Goal: Book appointment/travel/reservation

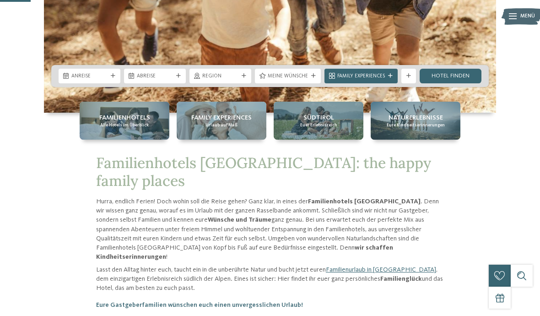
scroll to position [263, 0]
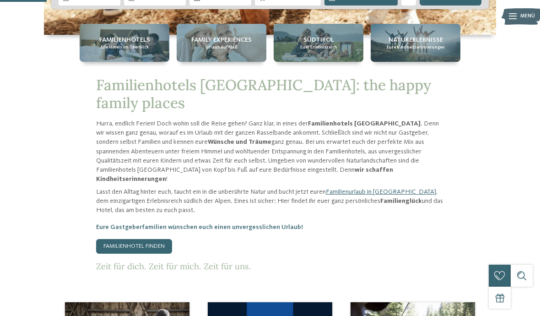
click at [144, 62] on div "Familienhotels Alle Hotels im Überblick" at bounding box center [125, 43] width 90 height 38
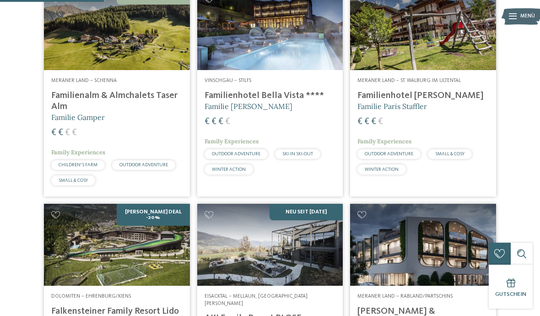
scroll to position [449, 0]
click at [290, 85] on address "Vinschgau – Stilfs" at bounding box center [269, 81] width 131 height 7
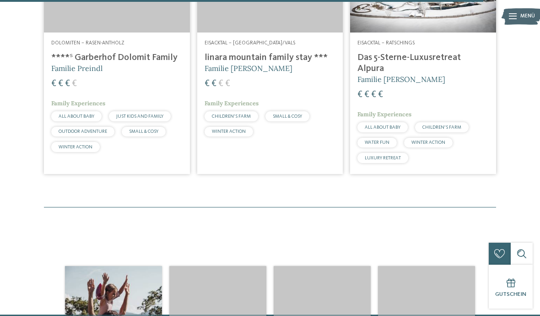
scroll to position [2075, 0]
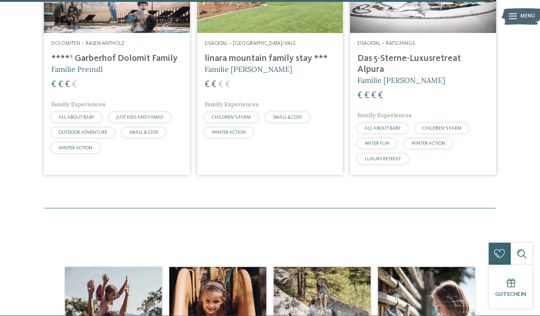
click at [123, 63] on h4 "****ˢ Garberhof Dolomit Family" at bounding box center [116, 58] width 131 height 11
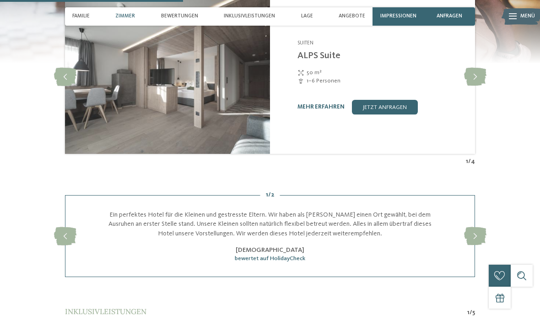
scroll to position [1197, 0]
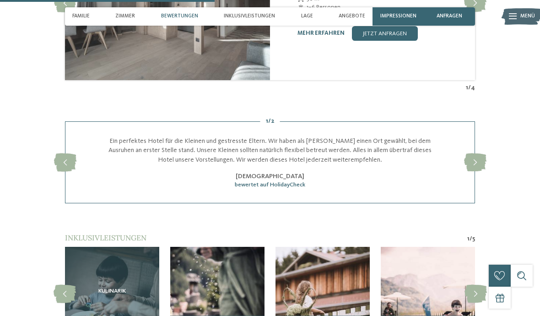
click at [473, 155] on icon at bounding box center [475, 162] width 22 height 18
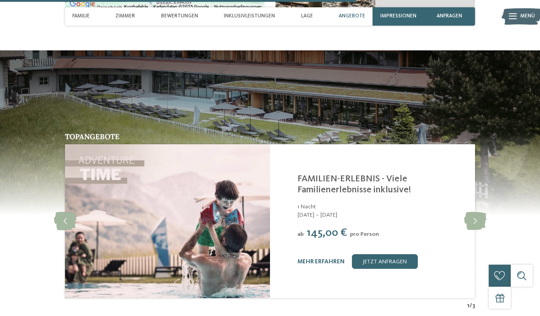
scroll to position [2000, 0]
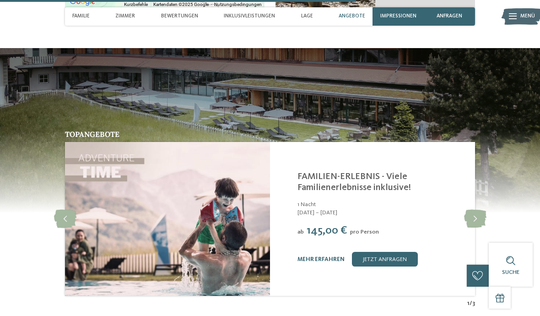
click at [470, 211] on icon at bounding box center [475, 218] width 22 height 18
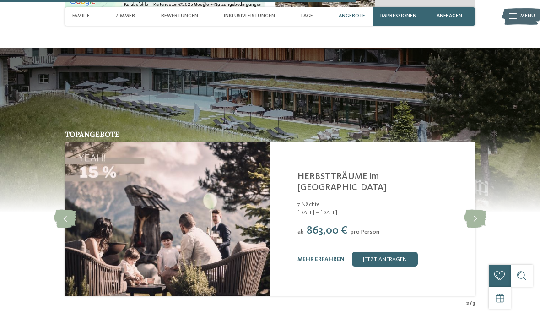
click at [69, 209] on icon at bounding box center [65, 218] width 22 height 18
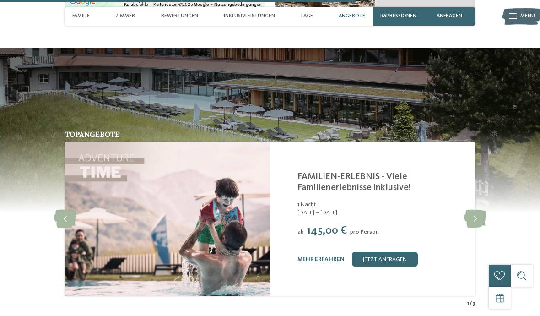
click at [327, 256] on link "mehr erfahren" at bounding box center [320, 259] width 47 height 6
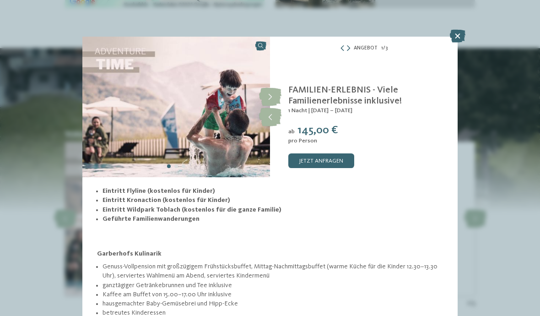
click at [272, 119] on icon at bounding box center [270, 117] width 22 height 18
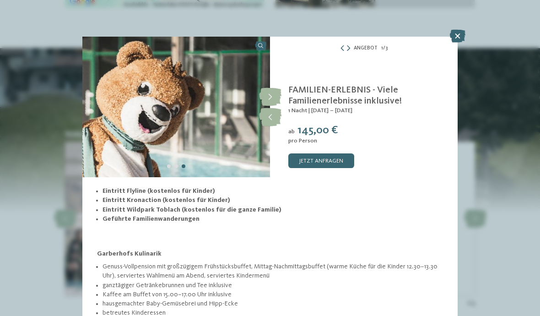
click at [349, 49] on icon at bounding box center [348, 49] width 3 height 6
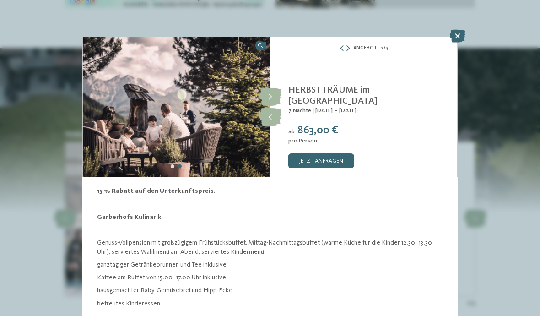
click at [349, 46] on icon at bounding box center [347, 49] width 3 height 6
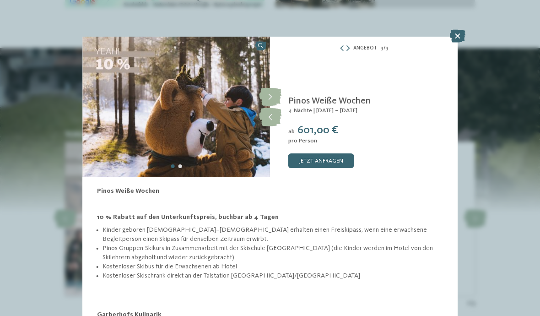
click at [464, 38] on icon at bounding box center [458, 36] width 16 height 13
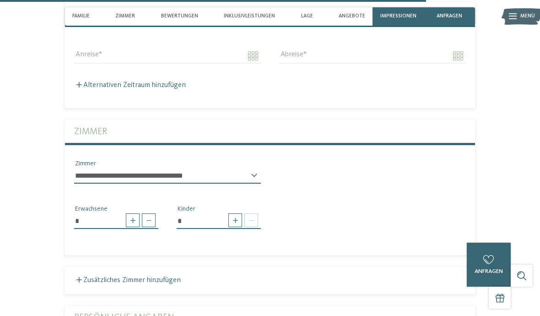
scroll to position [2387, 0]
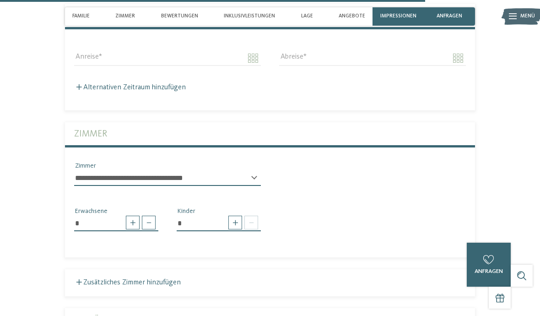
click at [250, 171] on select "**********" at bounding box center [167, 178] width 187 height 16
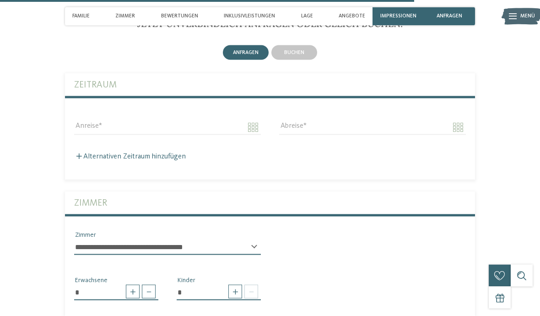
scroll to position [2313, 0]
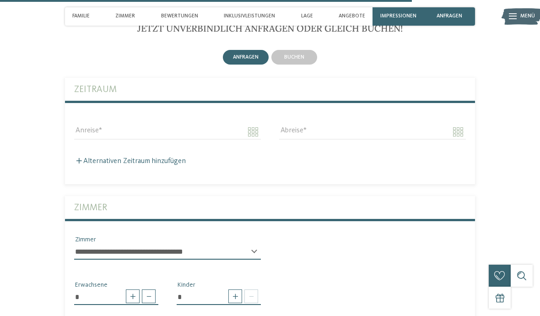
click at [258, 244] on select "**********" at bounding box center [167, 252] width 187 height 16
select select "*****"
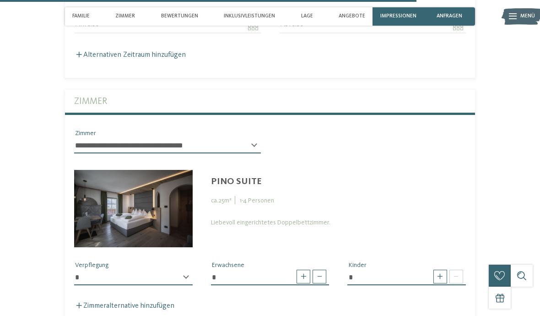
scroll to position [2420, 0]
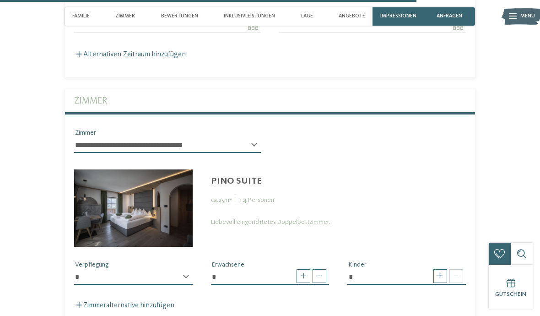
click at [322, 269] on span at bounding box center [319, 276] width 14 height 14
type input "*"
click at [446, 269] on span at bounding box center [440, 276] width 14 height 14
click at [441, 269] on span at bounding box center [440, 276] width 14 height 14
type input "*"
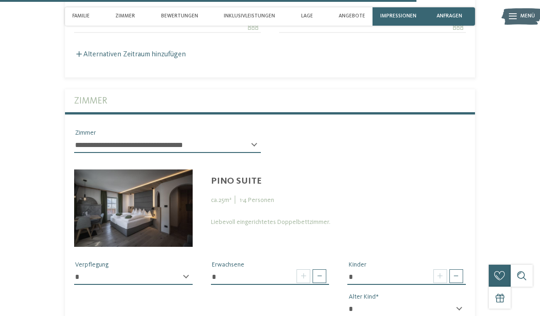
click at [302, 218] on div "Liebevoll eingerichtetes Doppelbettzimmer." at bounding box center [338, 222] width 255 height 8
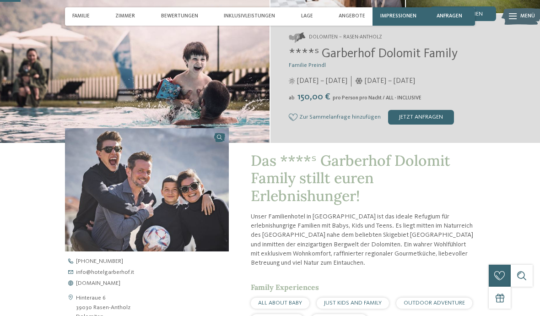
scroll to position [0, 0]
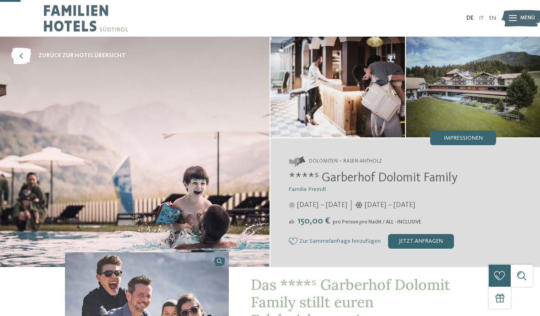
click at [83, 10] on img at bounding box center [86, 18] width 84 height 37
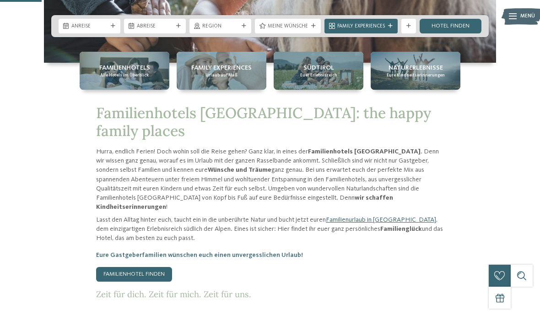
click at [151, 90] on div "Familienhotels Alle Hotels im Überblick" at bounding box center [125, 71] width 90 height 38
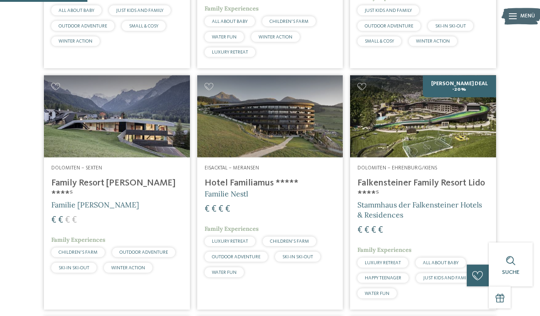
scroll to position [374, 0]
click at [140, 133] on img at bounding box center [117, 116] width 146 height 82
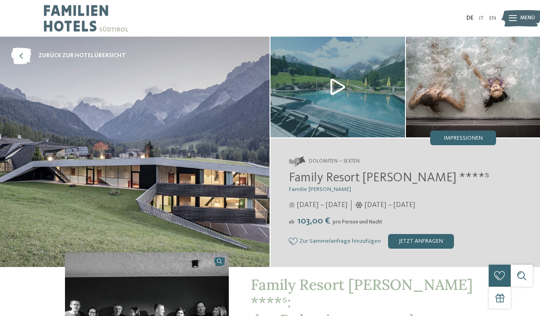
click at [349, 83] on img at bounding box center [337, 87] width 134 height 101
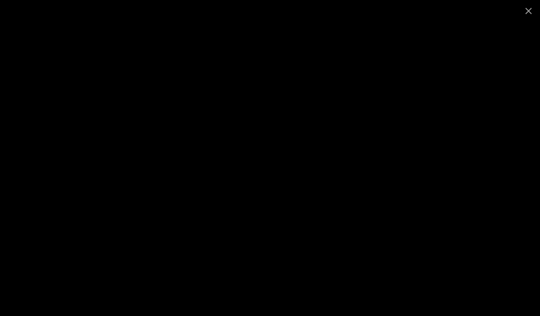
click at [534, 16] on span at bounding box center [528, 10] width 23 height 21
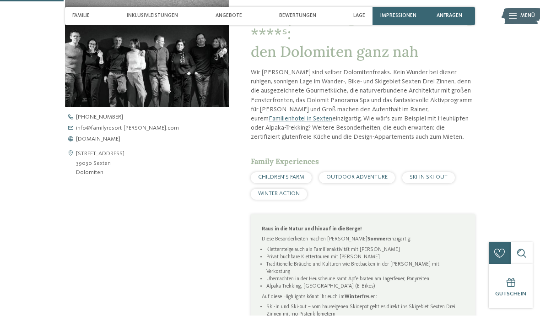
scroll to position [268, 0]
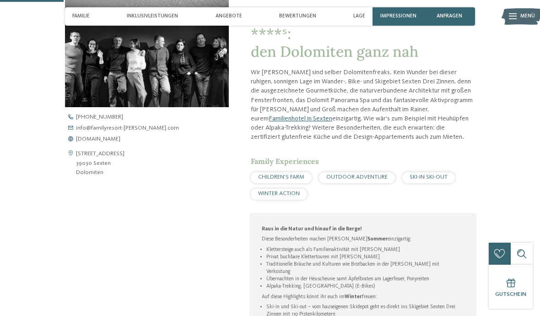
click at [296, 174] on span "CHILDREN’S FARM" at bounding box center [281, 177] width 46 height 6
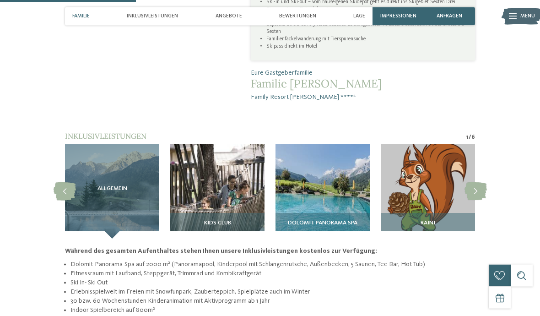
scroll to position [573, 0]
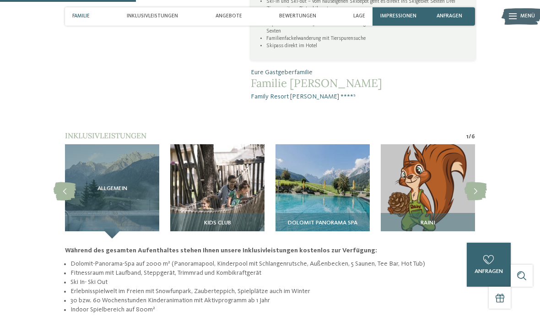
click at [251, 213] on div "Kids Club" at bounding box center [217, 226] width 94 height 26
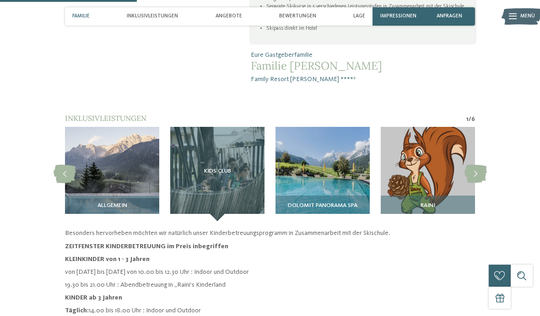
scroll to position [590, 0]
click at [258, 150] on div "Kids Club" at bounding box center [217, 174] width 94 height 94
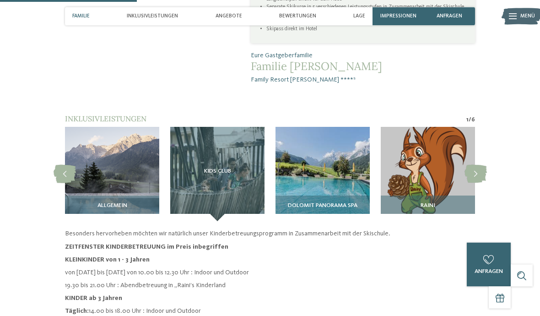
scroll to position [590, 0]
click at [356, 143] on img at bounding box center [322, 174] width 94 height 94
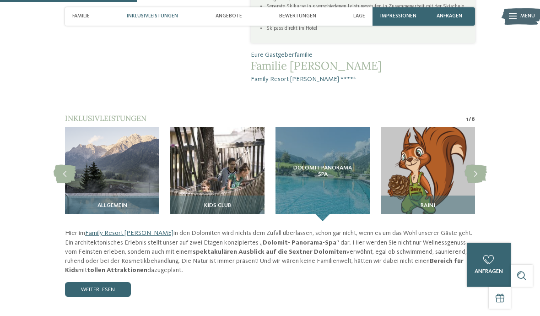
click at [234, 145] on img at bounding box center [217, 174] width 94 height 94
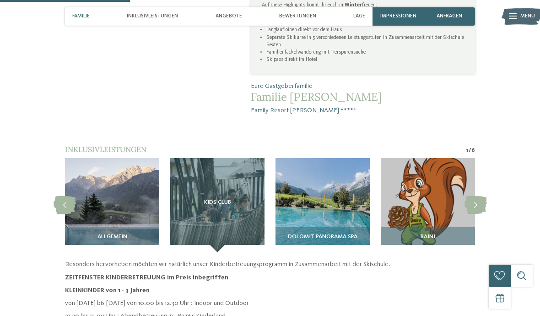
scroll to position [559, 0]
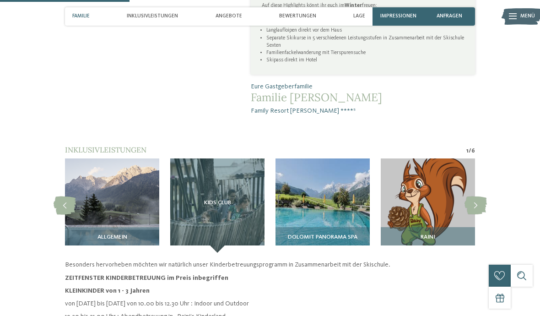
click at [428, 158] on img at bounding box center [428, 205] width 94 height 94
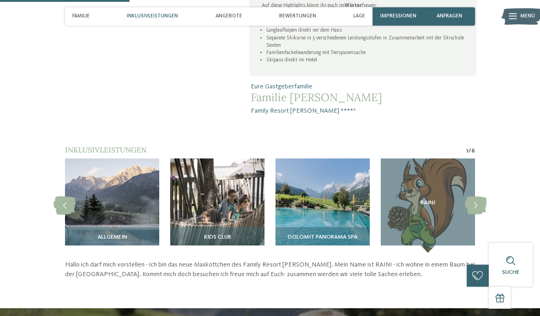
click at [341, 188] on img at bounding box center [322, 205] width 94 height 94
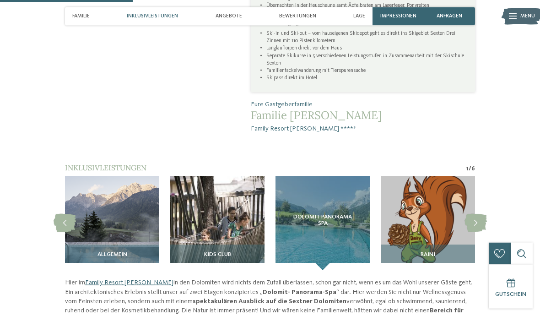
scroll to position [539, 0]
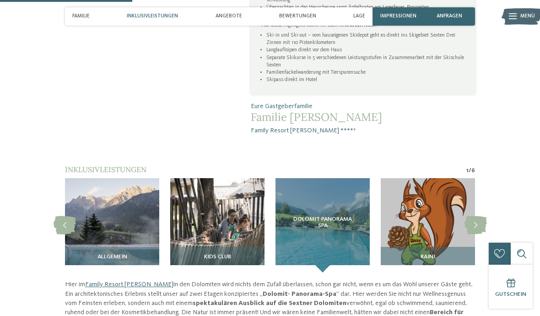
click at [477, 216] on icon at bounding box center [475, 225] width 22 height 18
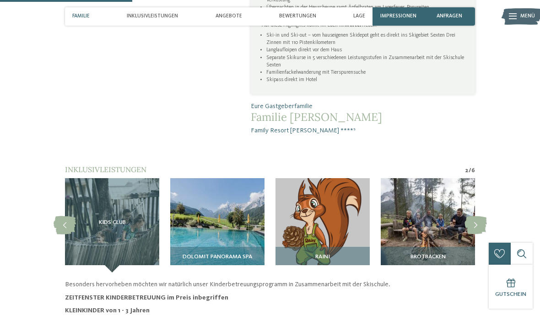
click at [443, 197] on img at bounding box center [428, 225] width 94 height 94
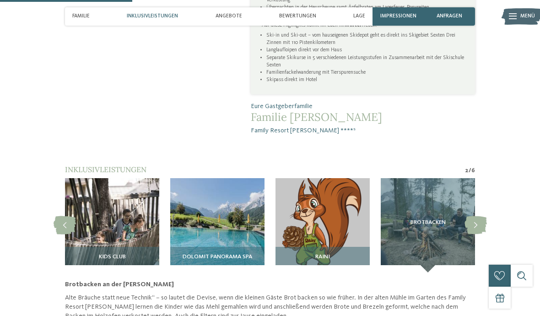
click at [473, 216] on icon at bounding box center [475, 225] width 22 height 18
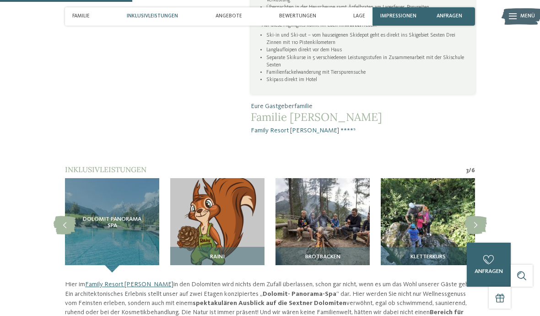
click at [478, 216] on icon at bounding box center [475, 225] width 22 height 18
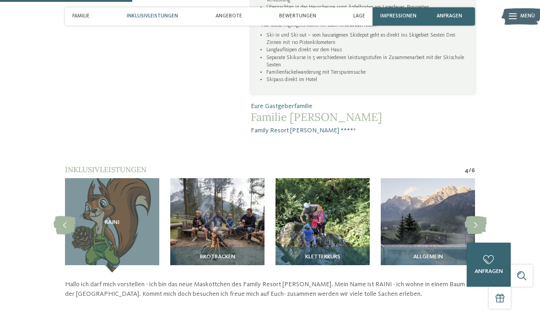
click at [443, 210] on img at bounding box center [428, 225] width 94 height 94
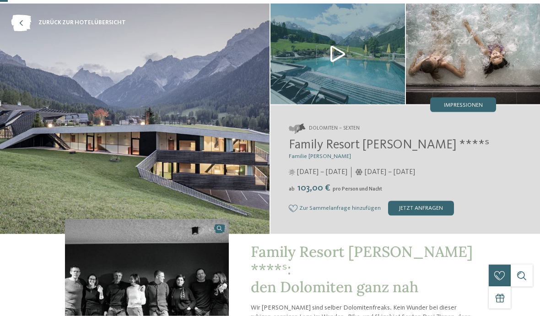
scroll to position [33, 0]
click at [481, 78] on img at bounding box center [473, 53] width 134 height 101
click at [479, 106] on span "Impressionen" at bounding box center [463, 105] width 39 height 6
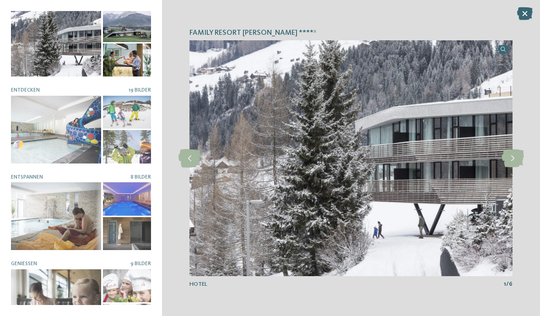
scroll to position [1, 0]
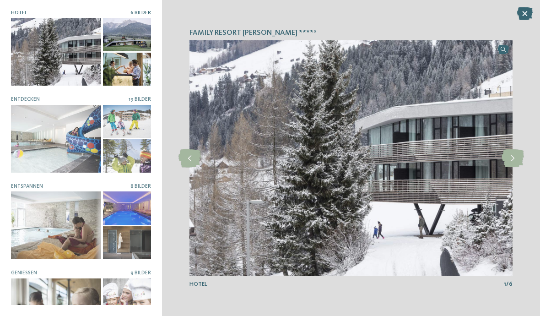
click at [129, 118] on div at bounding box center [127, 121] width 48 height 33
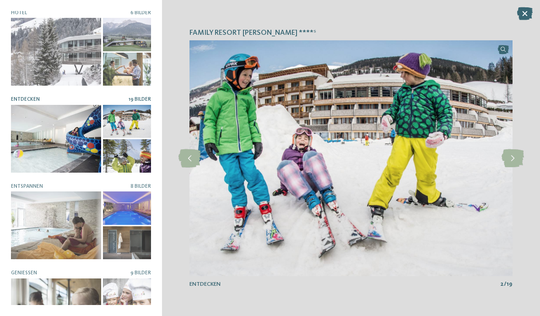
click at [515, 167] on icon at bounding box center [512, 158] width 22 height 18
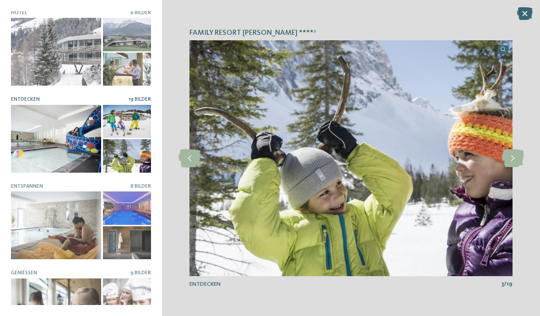
click at [510, 167] on icon at bounding box center [512, 158] width 22 height 18
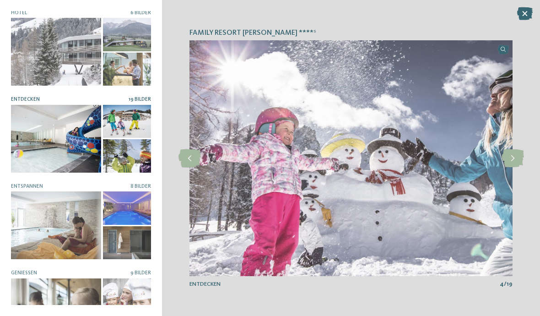
click at [514, 167] on icon at bounding box center [512, 158] width 22 height 18
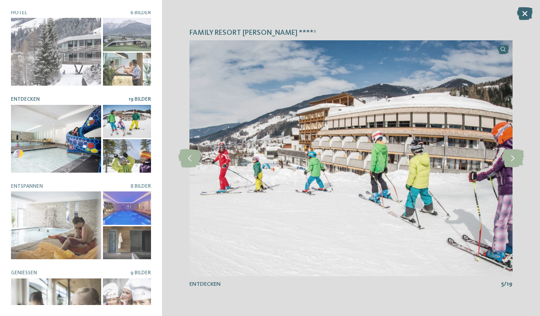
click at [506, 167] on icon at bounding box center [512, 158] width 22 height 18
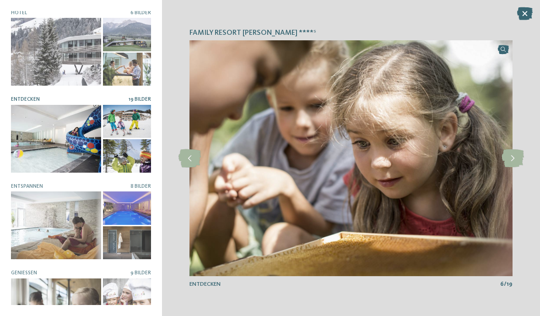
click at [511, 167] on icon at bounding box center [512, 158] width 22 height 18
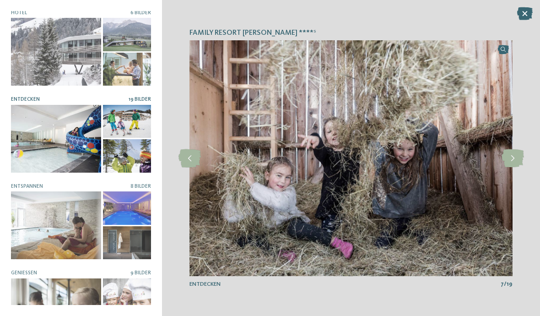
click at [513, 167] on icon at bounding box center [512, 158] width 22 height 18
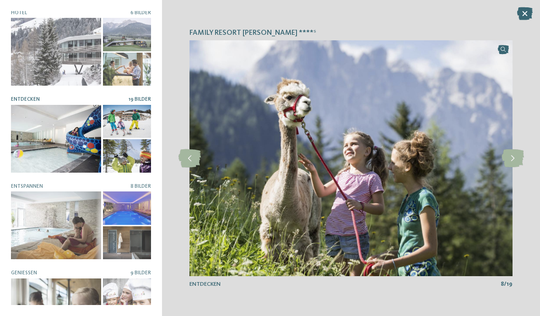
click at [520, 167] on icon at bounding box center [512, 158] width 22 height 18
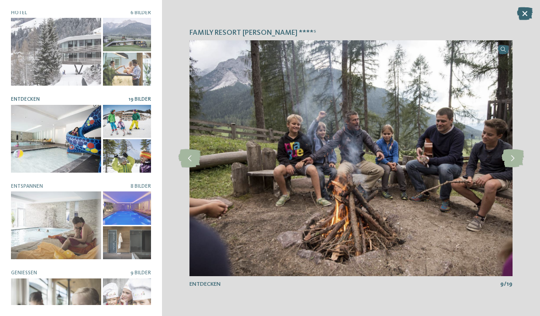
click at [520, 167] on icon at bounding box center [512, 158] width 22 height 18
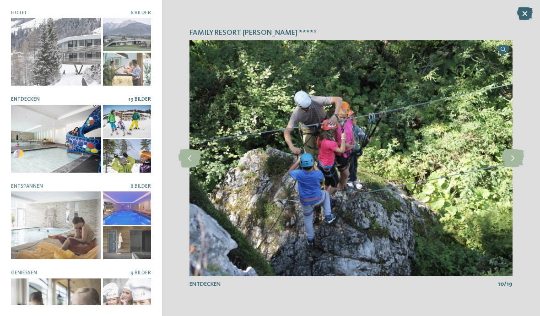
click at [518, 167] on icon at bounding box center [512, 158] width 22 height 18
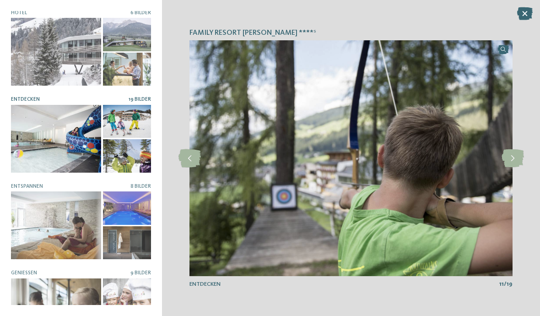
click at [519, 167] on icon at bounding box center [512, 158] width 22 height 18
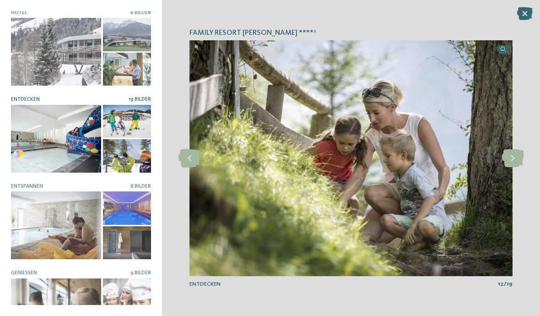
click at [521, 167] on icon at bounding box center [512, 158] width 22 height 18
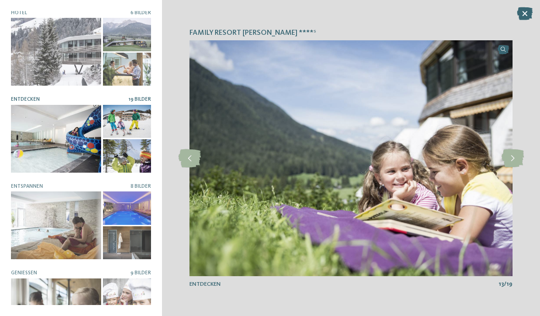
click at [521, 167] on icon at bounding box center [512, 158] width 22 height 18
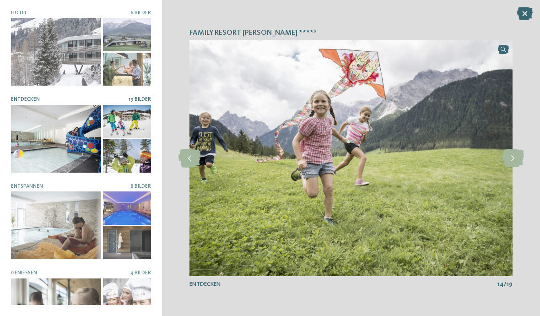
click at [515, 167] on icon at bounding box center [512, 158] width 22 height 18
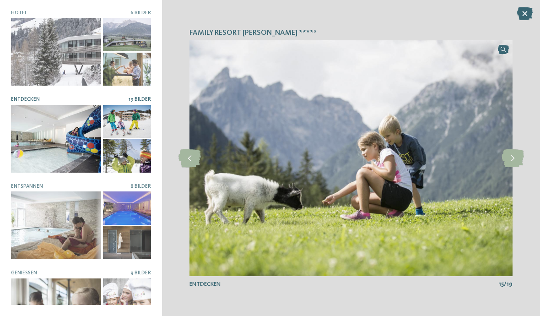
click at [519, 167] on icon at bounding box center [512, 158] width 22 height 18
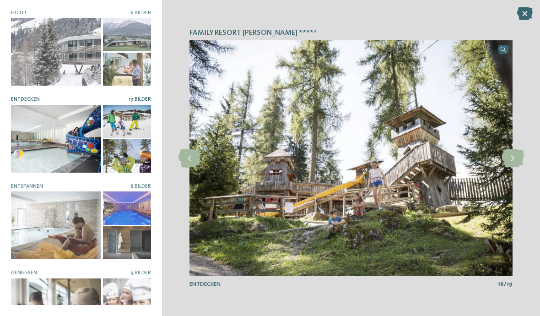
click at [516, 167] on icon at bounding box center [512, 158] width 22 height 18
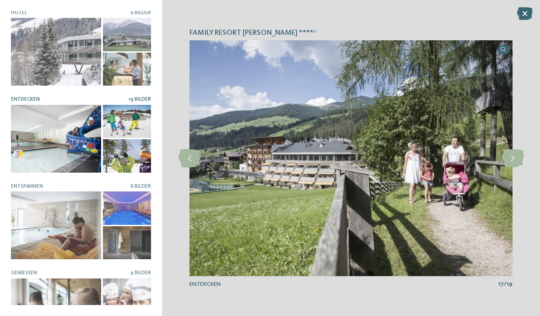
click at [519, 167] on icon at bounding box center [512, 158] width 22 height 18
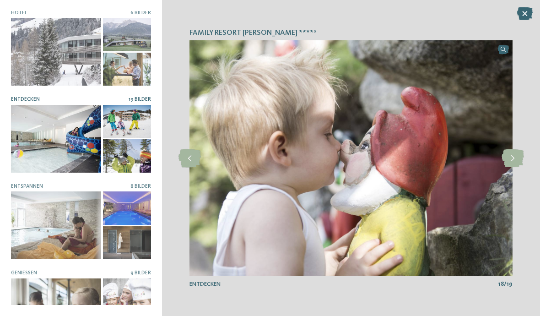
click at [517, 167] on icon at bounding box center [512, 158] width 22 height 18
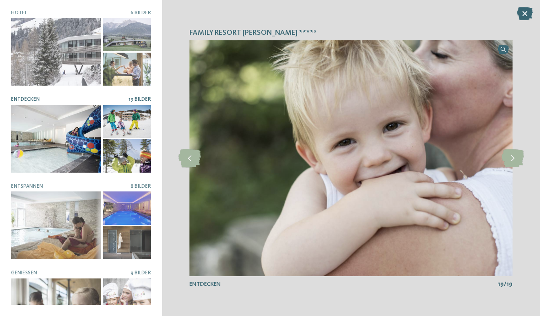
click at [517, 167] on icon at bounding box center [512, 158] width 22 height 18
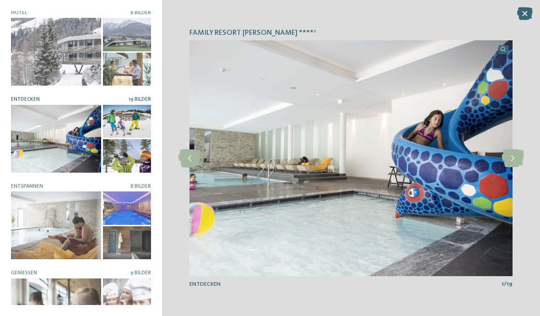
click at [129, 55] on div at bounding box center [127, 69] width 48 height 33
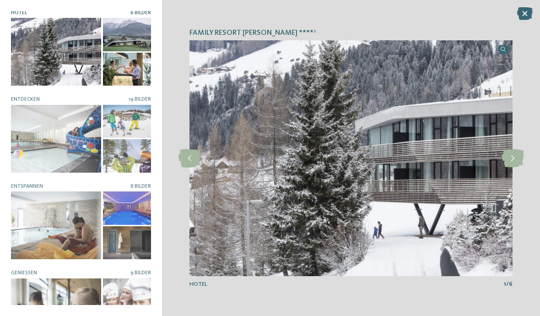
click at [509, 167] on icon at bounding box center [512, 158] width 22 height 18
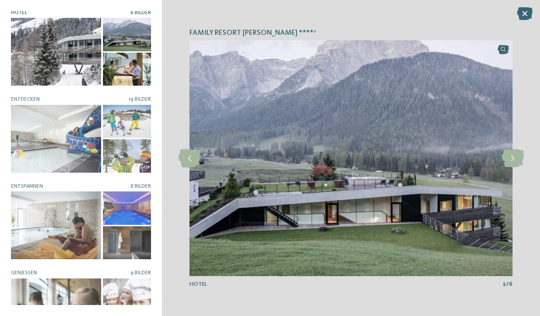
click at [510, 167] on icon at bounding box center [512, 158] width 22 height 18
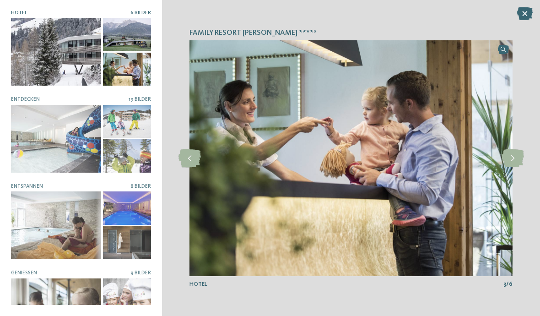
click at [509, 167] on icon at bounding box center [512, 158] width 22 height 18
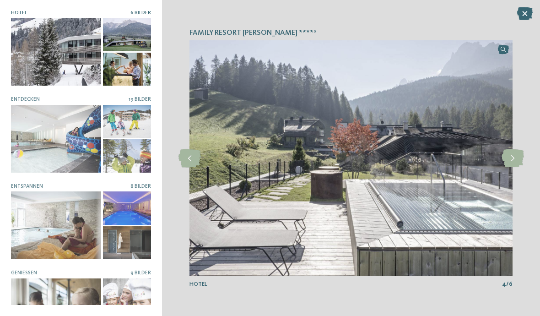
click at [512, 167] on icon at bounding box center [512, 158] width 22 height 18
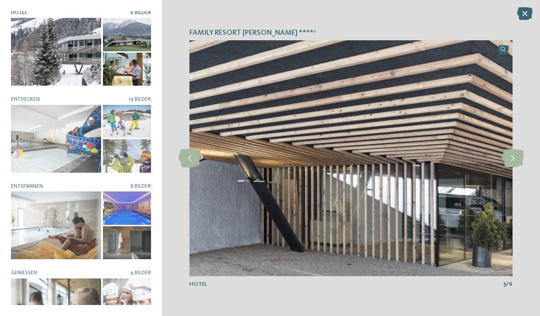
click at [513, 167] on icon at bounding box center [512, 158] width 22 height 18
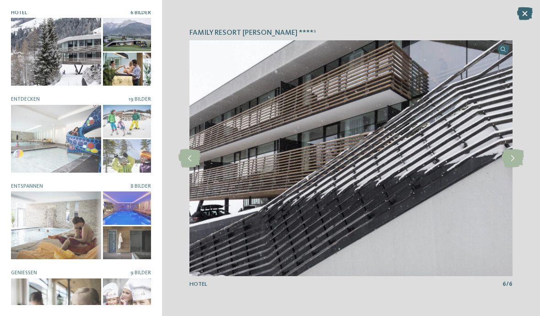
click at [510, 167] on icon at bounding box center [512, 158] width 22 height 18
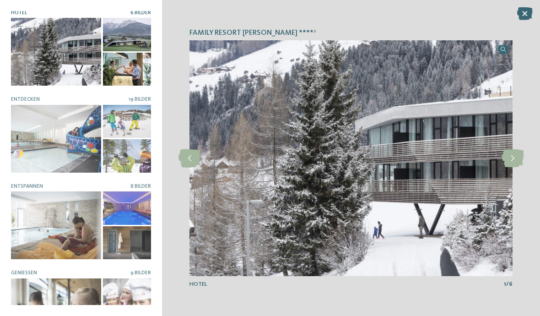
click at [509, 167] on icon at bounding box center [512, 158] width 22 height 18
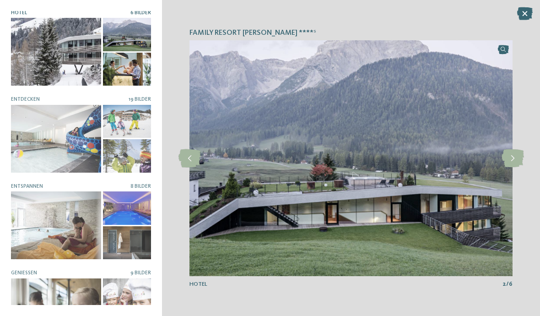
click at [510, 167] on icon at bounding box center [512, 158] width 22 height 18
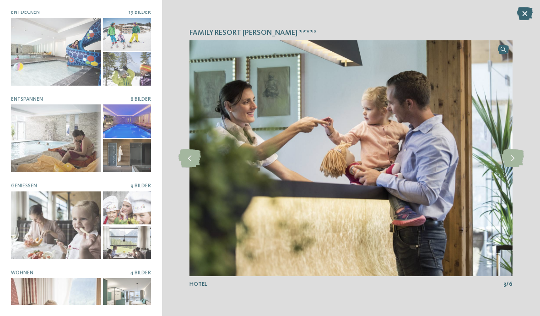
scroll to position [87, 0]
click at [74, 235] on div at bounding box center [56, 226] width 90 height 68
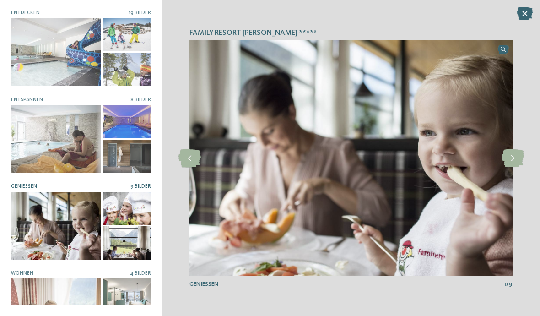
click at [511, 167] on icon at bounding box center [512, 158] width 22 height 18
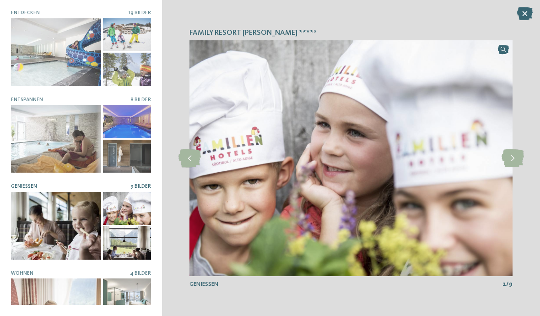
click at [509, 167] on icon at bounding box center [512, 158] width 22 height 18
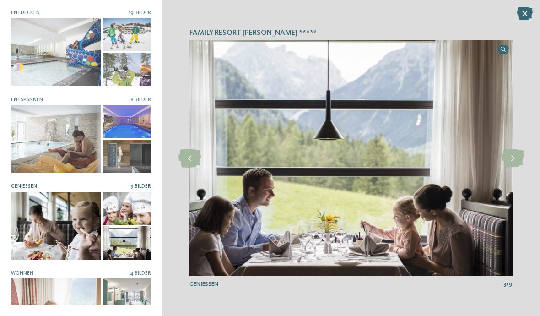
click at [510, 167] on icon at bounding box center [512, 158] width 22 height 18
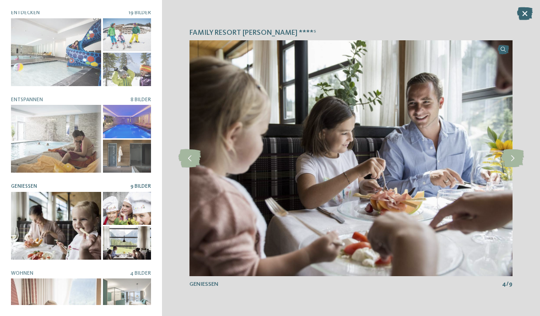
click at [506, 167] on icon at bounding box center [512, 158] width 22 height 18
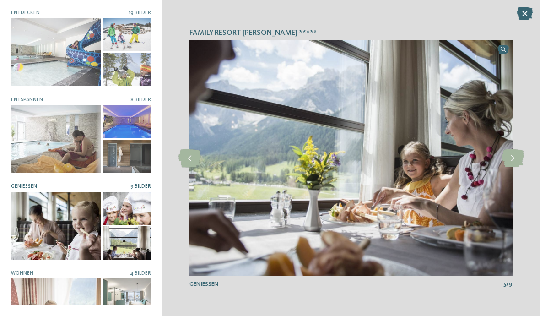
click at [508, 167] on icon at bounding box center [512, 158] width 22 height 18
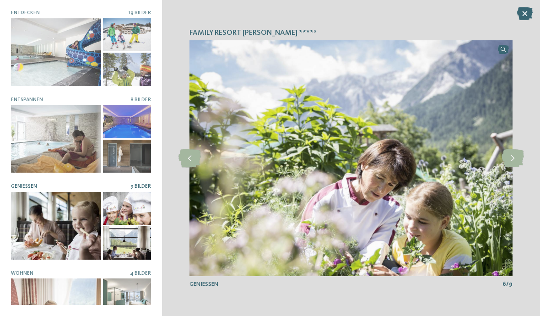
click at [506, 167] on icon at bounding box center [512, 158] width 22 height 18
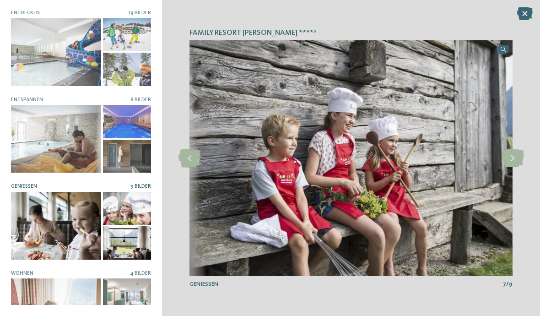
click at [506, 167] on icon at bounding box center [512, 158] width 22 height 18
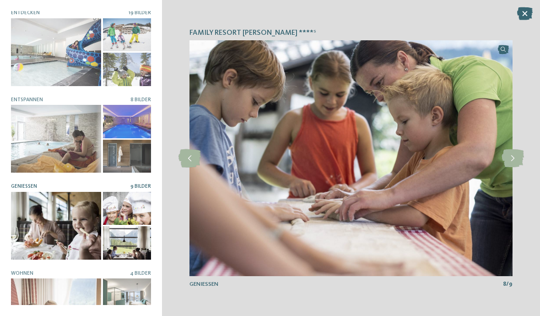
click at [506, 167] on icon at bounding box center [512, 158] width 22 height 18
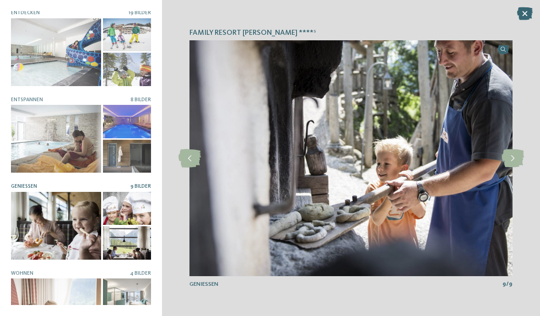
click at [523, 14] on icon at bounding box center [525, 13] width 16 height 13
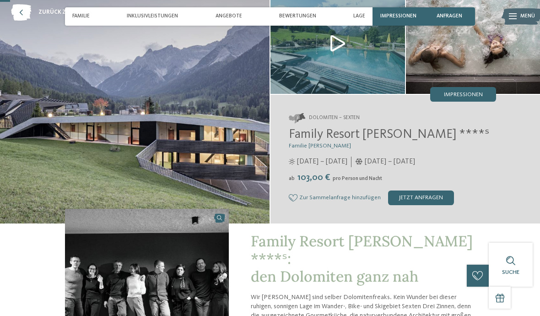
scroll to position [0, 0]
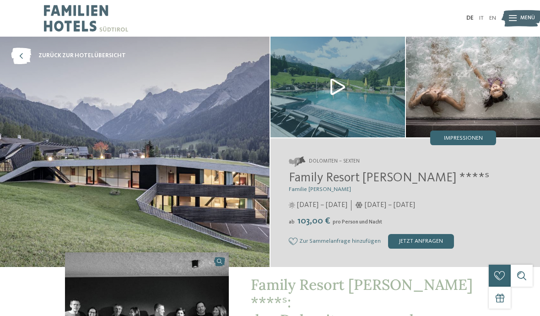
click at [80, 15] on img at bounding box center [86, 18] width 84 height 37
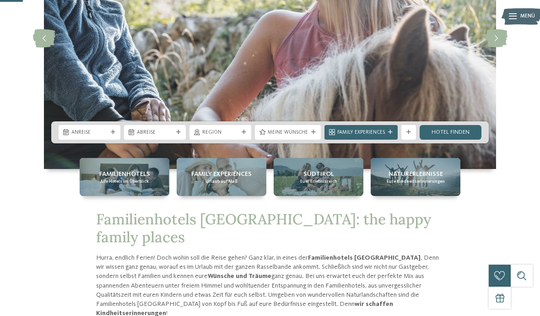
scroll to position [128, 0]
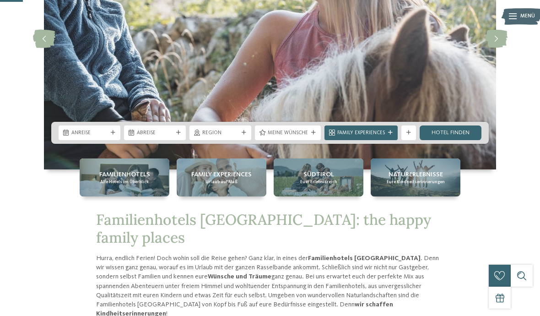
click at [128, 196] on div "Familienhotels Alle Hotels im Überblick" at bounding box center [125, 177] width 90 height 38
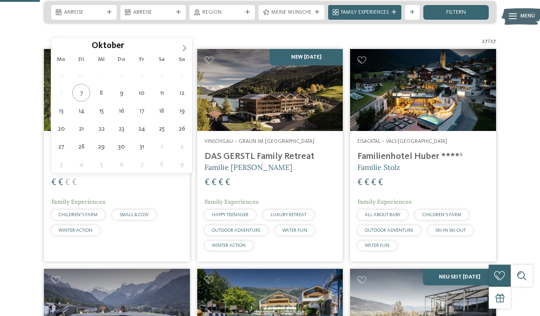
type div "[DATE]"
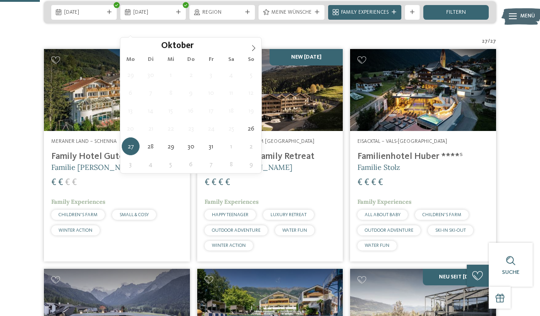
type div "[DATE]"
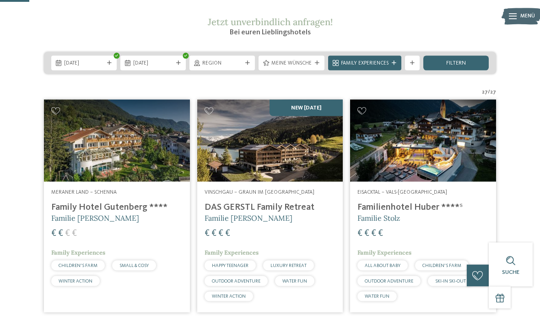
scroll to position [117, 0]
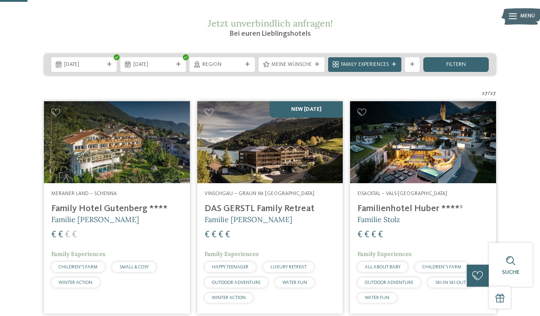
click at [121, 72] on div "[DATE]" at bounding box center [152, 64] width 65 height 15
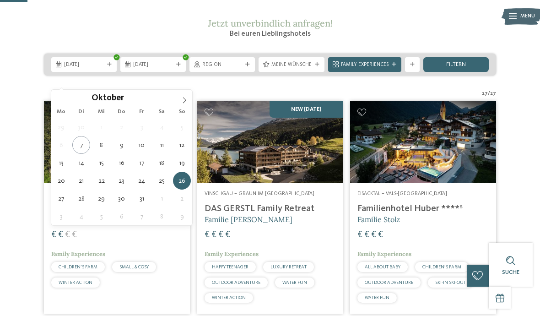
type div "28.10.2025"
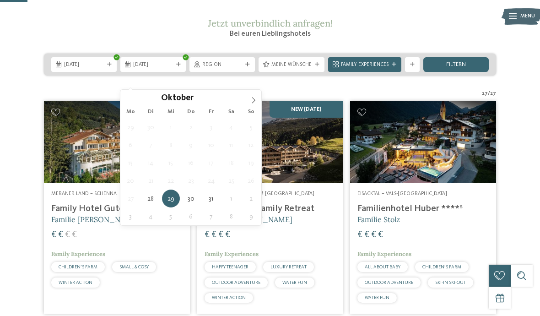
type div "30.10.2025"
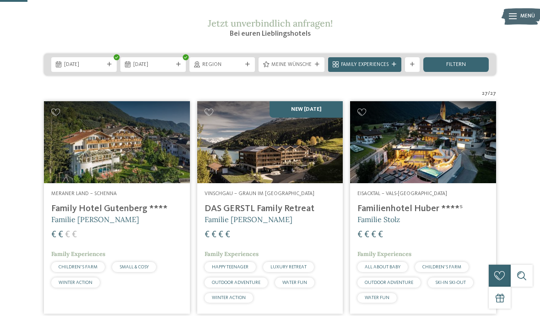
click at [369, 69] on span "Family Experiences" at bounding box center [365, 64] width 48 height 7
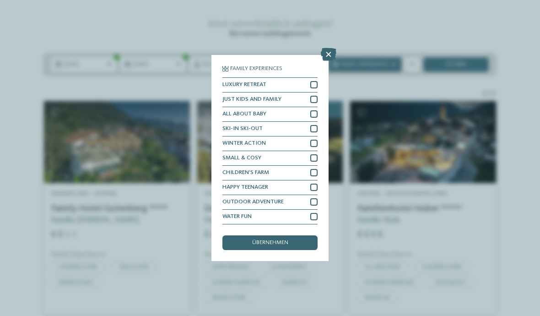
scroll to position [36, 0]
click at [327, 48] on icon at bounding box center [329, 54] width 16 height 13
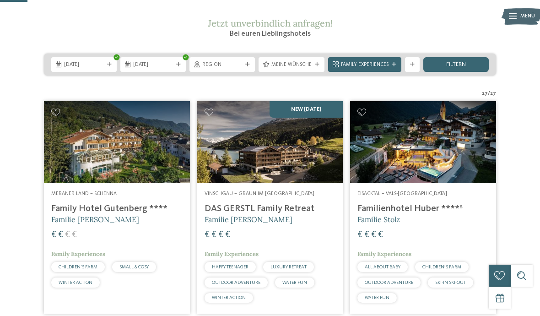
click at [455, 72] on div "filtern" at bounding box center [455, 64] width 65 height 15
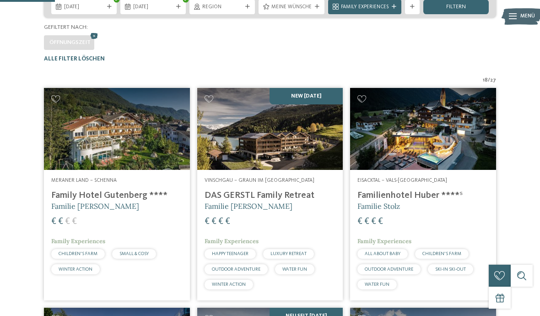
scroll to position [175, 0]
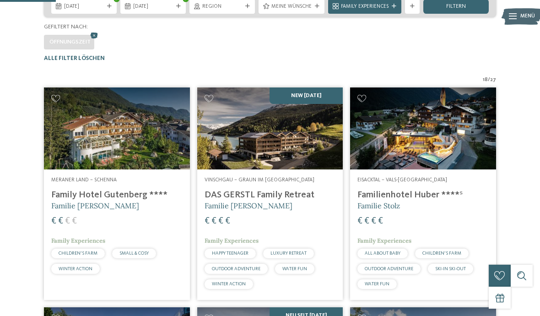
click at [440, 146] on img at bounding box center [423, 128] width 146 height 82
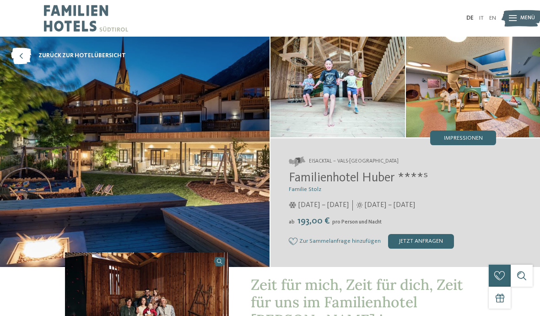
click at [364, 107] on img at bounding box center [337, 87] width 134 height 101
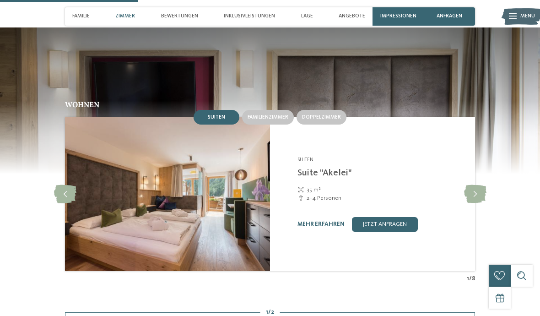
scroll to position [787, 0]
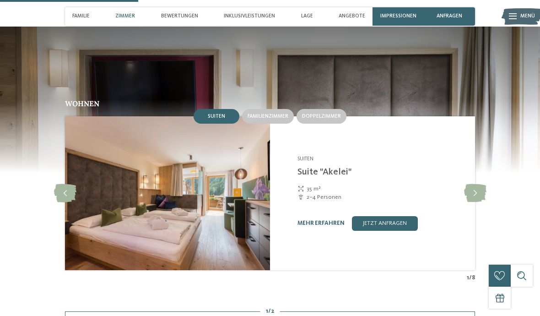
click at [477, 184] on icon at bounding box center [475, 193] width 22 height 18
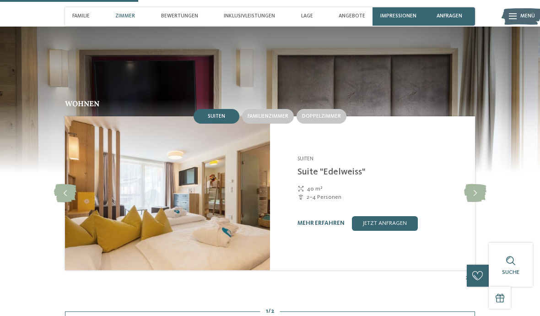
click at [62, 184] on icon at bounding box center [65, 193] width 22 height 18
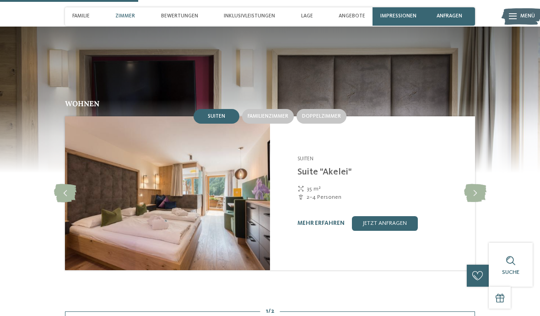
click at [475, 184] on icon at bounding box center [475, 193] width 22 height 18
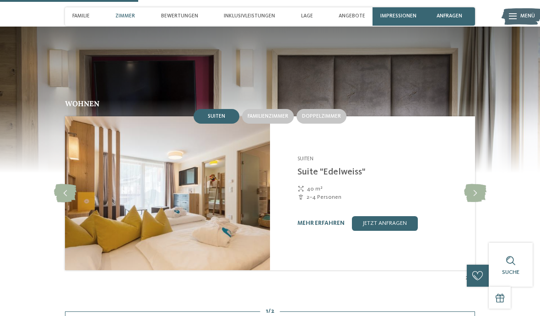
click at [473, 184] on icon at bounding box center [475, 193] width 22 height 18
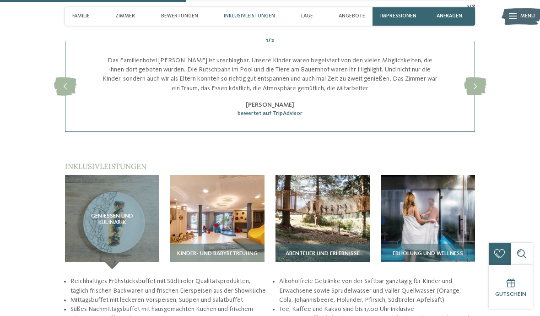
scroll to position [1058, 0]
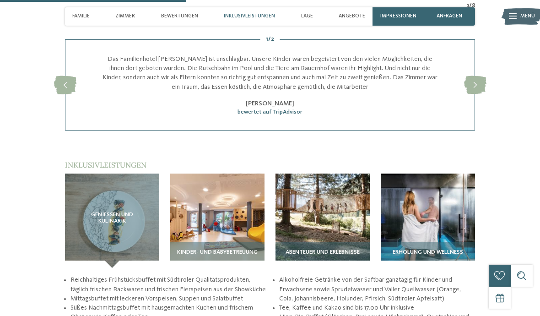
click at [232, 185] on img at bounding box center [217, 220] width 94 height 94
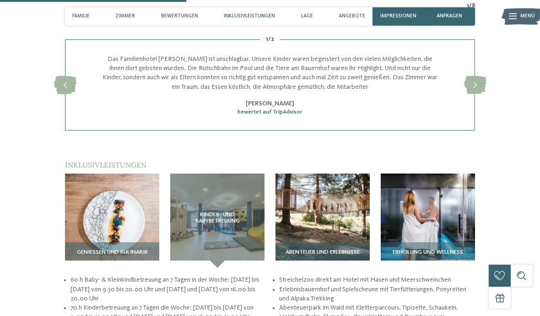
click at [232, 204] on div "Kinder- und Babybetreuung" at bounding box center [217, 220] width 94 height 94
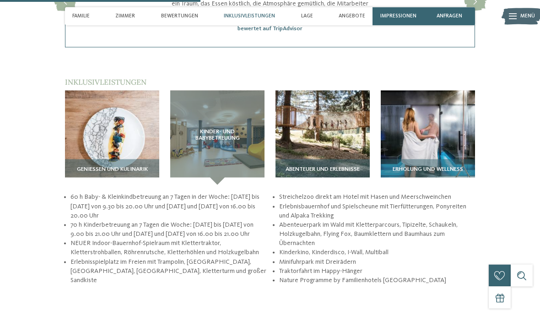
scroll to position [1144, 0]
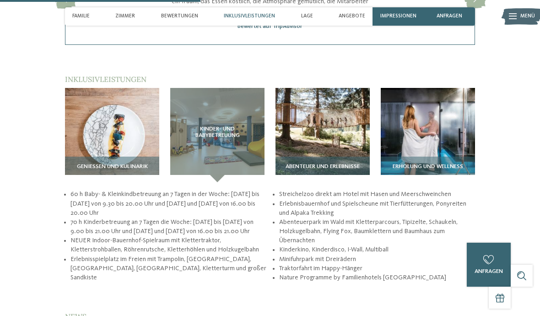
click at [245, 135] on div "Kinder- und Babybetreuung" at bounding box center [217, 135] width 94 height 94
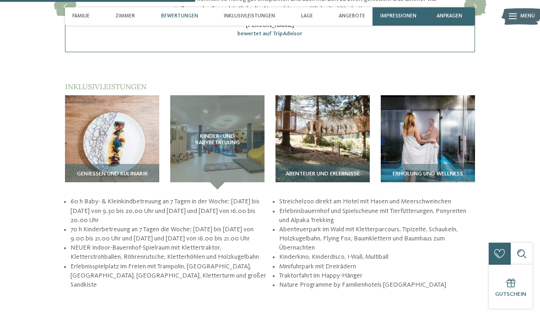
scroll to position [1108, 0]
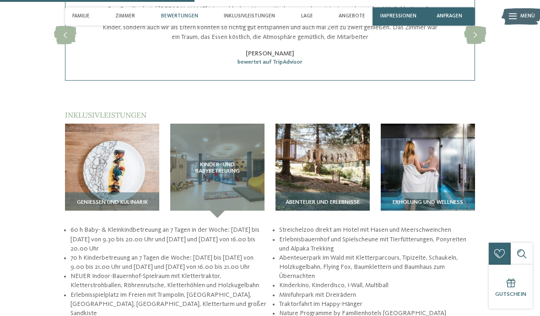
click at [429, 149] on img at bounding box center [428, 170] width 94 height 94
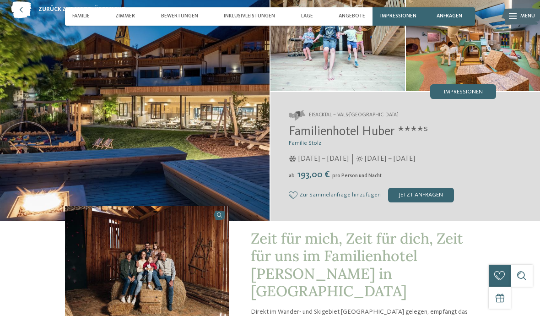
scroll to position [45, 0]
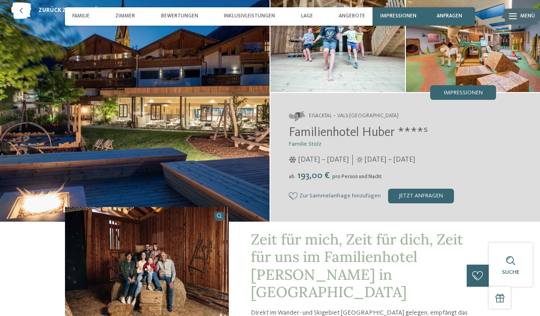
click at [437, 193] on div "jetzt anfragen" at bounding box center [421, 195] width 66 height 15
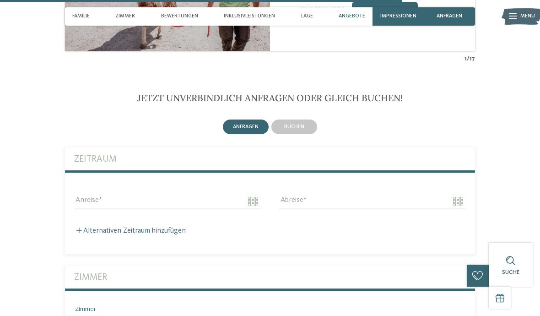
scroll to position [2291, 0]
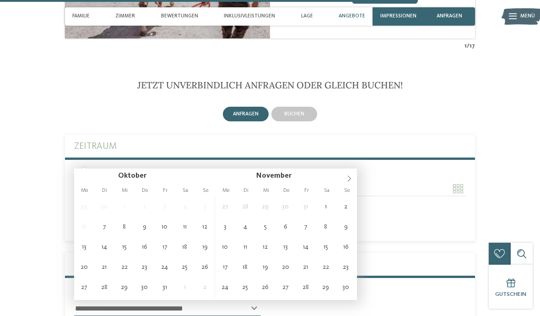
type input "**********"
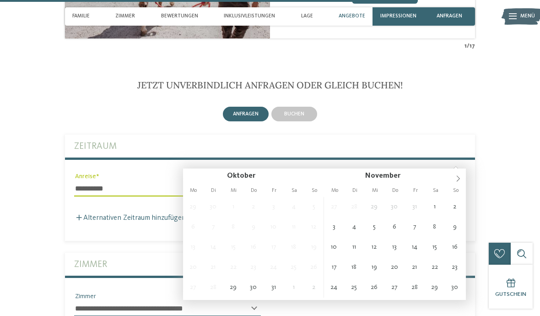
type input "**********"
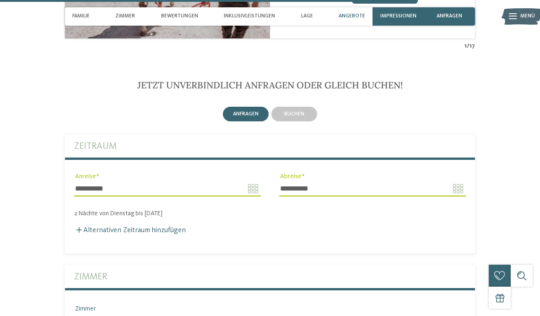
click at [177, 226] on label "Alternativen Zeitraum hinzufügen" at bounding box center [130, 229] width 112 height 7
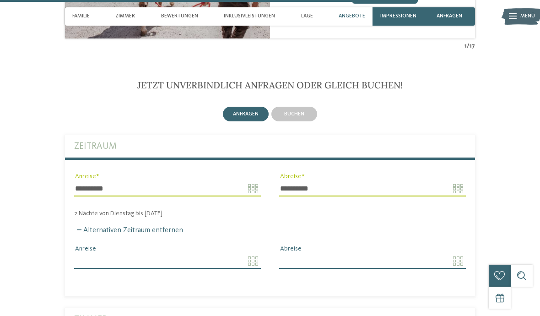
click at [210, 253] on input "Anreise" at bounding box center [167, 261] width 187 height 16
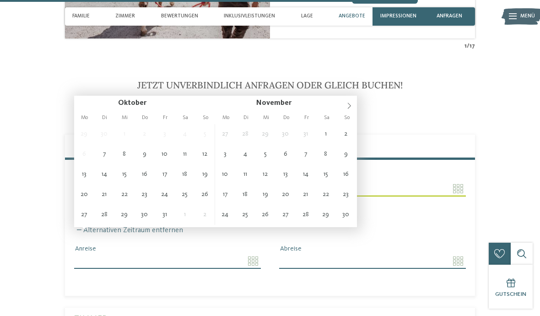
type input "**********"
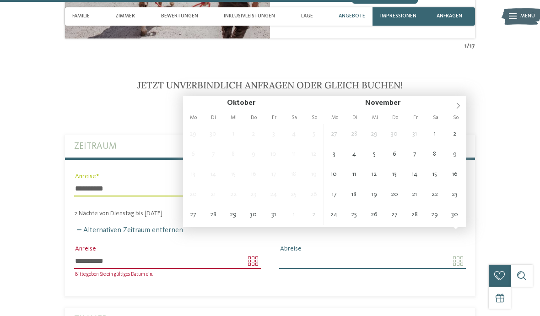
type input "**********"
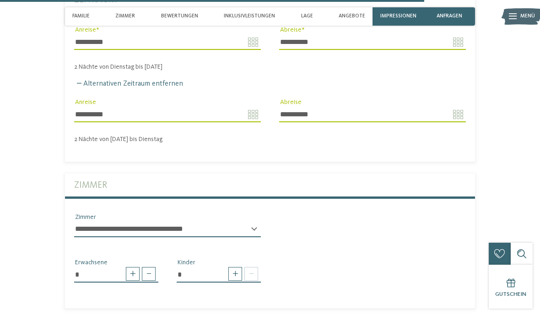
scroll to position [2453, 0]
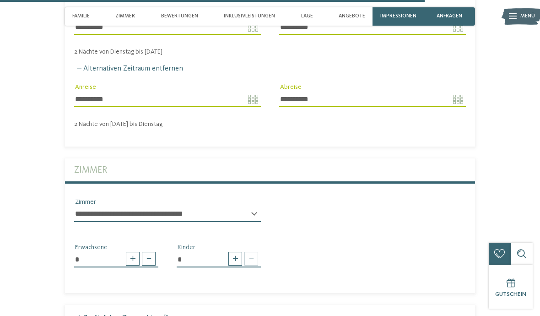
click at [237, 252] on span at bounding box center [235, 259] width 14 height 14
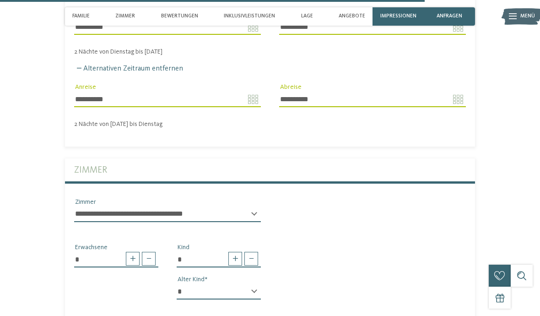
click at [233, 252] on span at bounding box center [235, 259] width 14 height 14
type input "*"
click at [254, 284] on select "* * * * * * * * * * * ** ** ** ** ** ** ** **" at bounding box center [219, 292] width 84 height 16
select select "*"
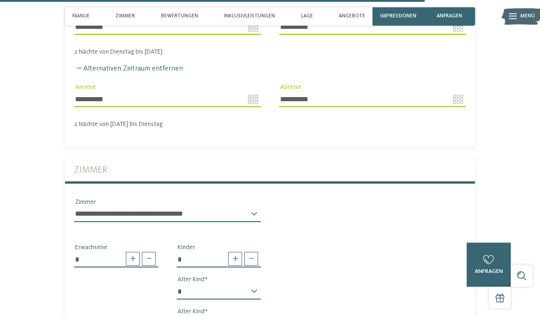
select select "*"
click at [251, 206] on select "**********" at bounding box center [167, 214] width 187 height 16
select select "*****"
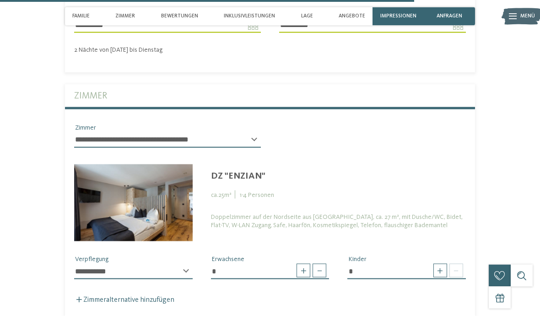
scroll to position [2528, 0]
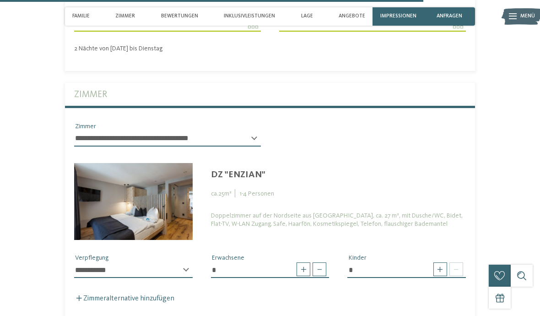
click at [436, 262] on span at bounding box center [440, 269] width 14 height 14
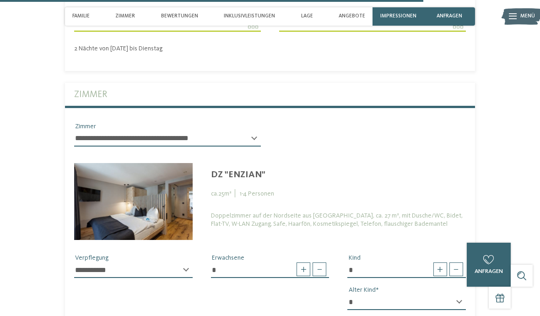
click at [439, 262] on span at bounding box center [440, 269] width 14 height 14
type input "*"
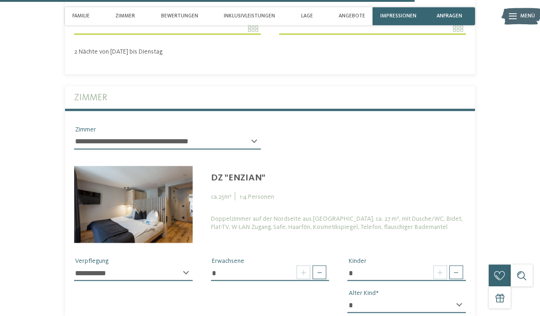
scroll to position [2525, 0]
click at [242, 134] on select "**********" at bounding box center [167, 142] width 187 height 16
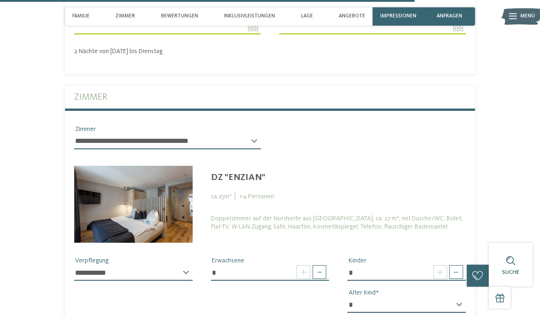
select select "*****"
type input "*"
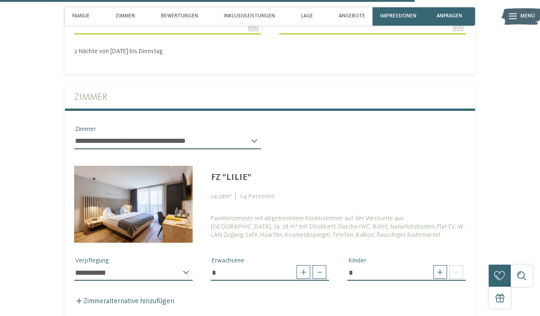
click at [123, 168] on img at bounding box center [133, 204] width 118 height 77
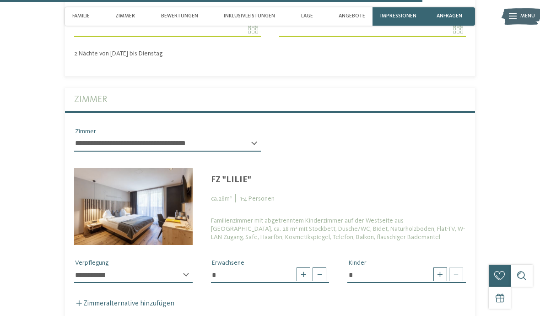
click at [203, 136] on select "**********" at bounding box center [167, 144] width 187 height 16
select select
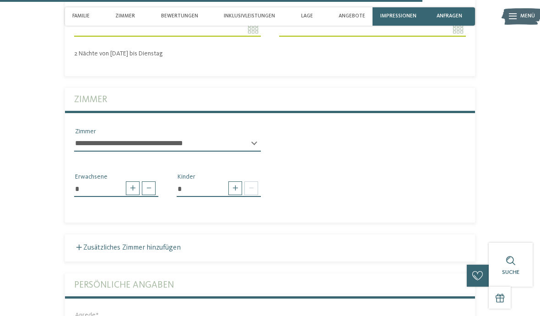
click at [236, 181] on span at bounding box center [235, 188] width 14 height 14
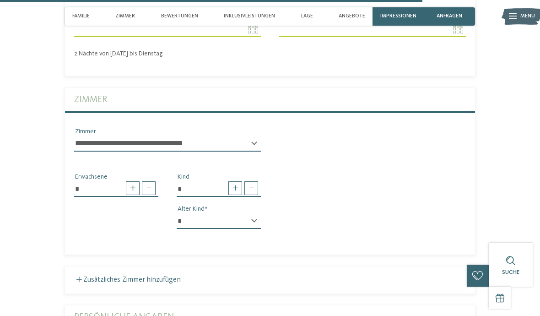
click at [231, 181] on span at bounding box center [235, 188] width 14 height 14
type input "*"
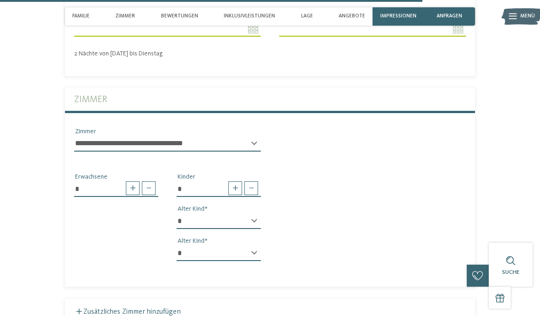
click at [246, 213] on select "* * * * * * * * * * * ** ** ** ** ** ** ** **" at bounding box center [219, 221] width 84 height 16
select select "*"
click at [251, 245] on select "* * * * * * * * * * * ** ** ** ** ** ** ** **" at bounding box center [219, 253] width 84 height 16
select select "*"
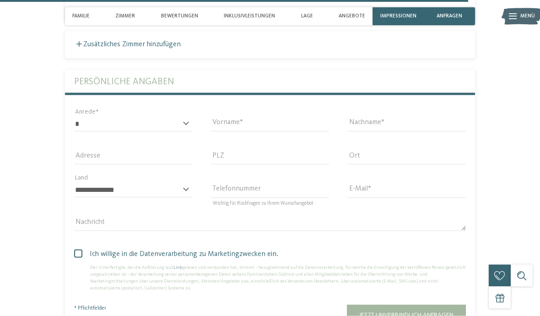
scroll to position [2716, 0]
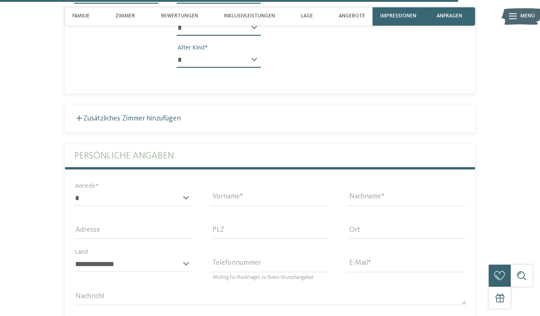
click at [171, 214] on div "Adresse" at bounding box center [133, 230] width 137 height 33
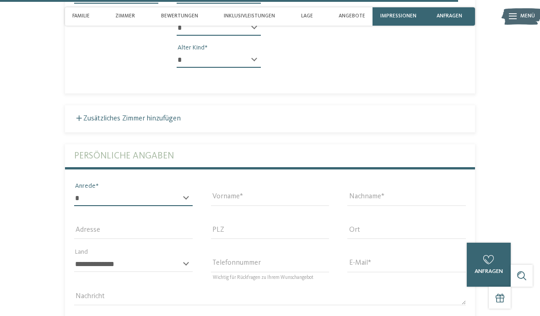
click at [173, 190] on select "* **** **** ******* ******" at bounding box center [133, 198] width 118 height 16
select select "*"
click at [291, 190] on input "Vorname" at bounding box center [270, 198] width 118 height 16
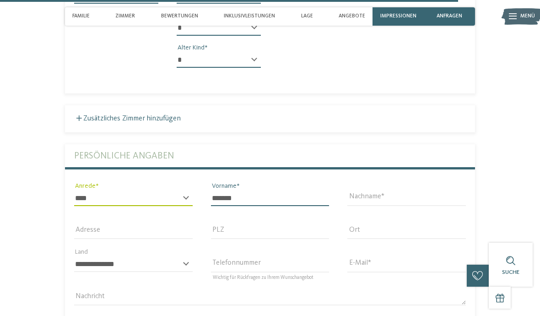
type input "*******"
click at [426, 190] on input "Nachname" at bounding box center [406, 198] width 118 height 16
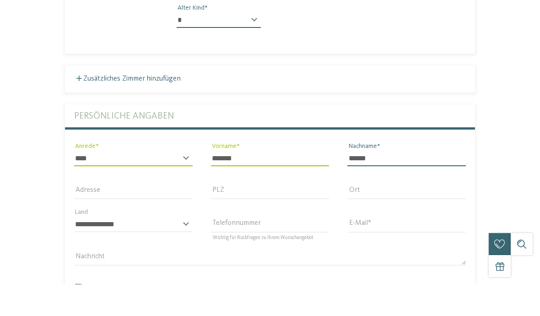
scroll to position [2725, 0]
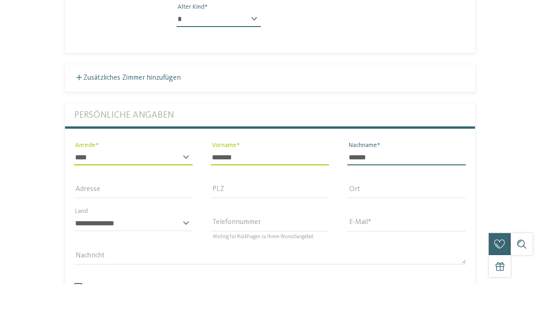
type input "******"
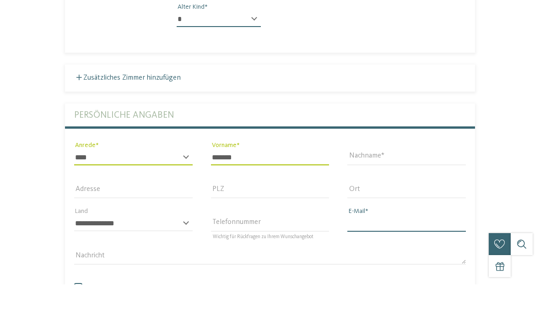
click at [410, 247] on input "E-Mail" at bounding box center [406, 255] width 118 height 16
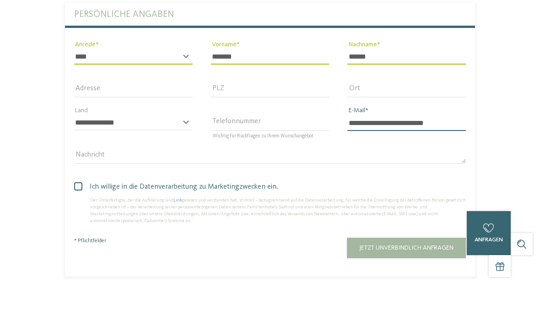
scroll to position [2826, 0]
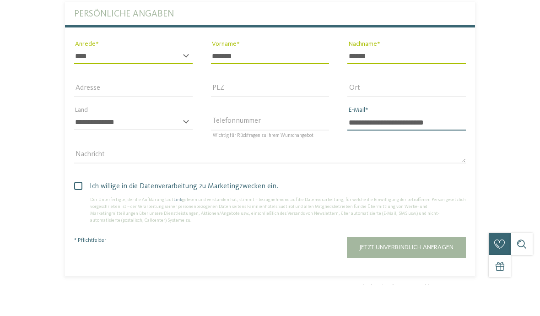
type input "**********"
click at [209, 212] on span "Ich willige in die Datenverarbeitung zu Marketingzwecken ein." at bounding box center [273, 217] width 385 height 11
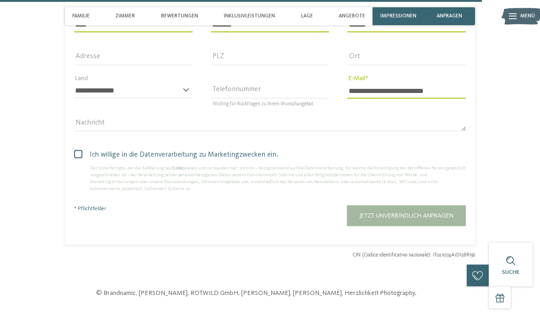
scroll to position [2888, 0]
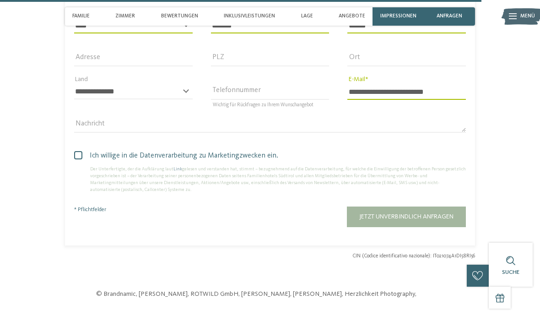
click at [434, 213] on span "Jetzt unverbindlich anfragen" at bounding box center [406, 216] width 94 height 6
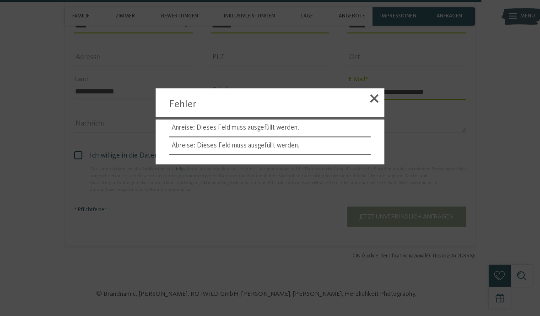
click at [387, 95] on div at bounding box center [270, 158] width 540 height 316
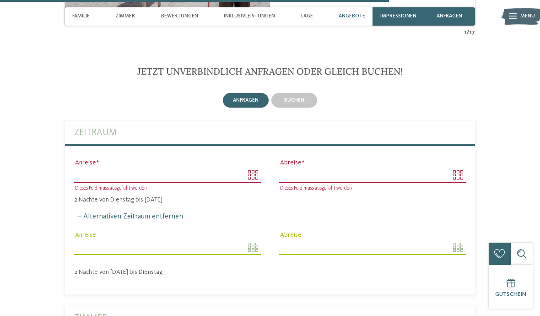
scroll to position [2305, 0]
click at [201, 166] on input "Anreise" at bounding box center [167, 174] width 187 height 16
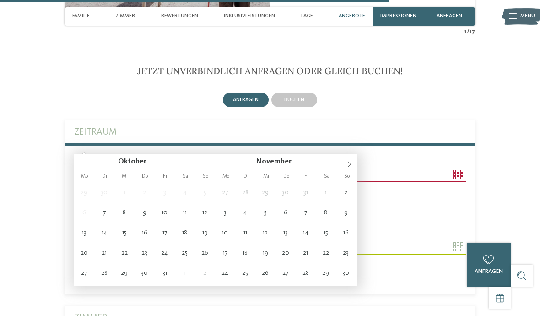
type input "**********"
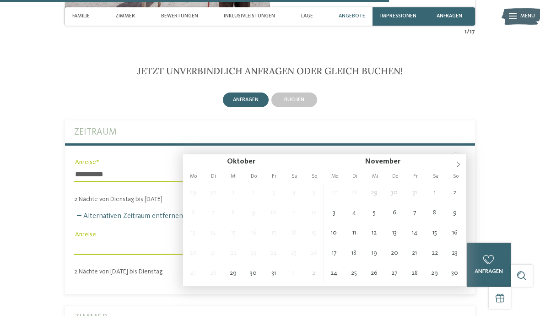
type input "**********"
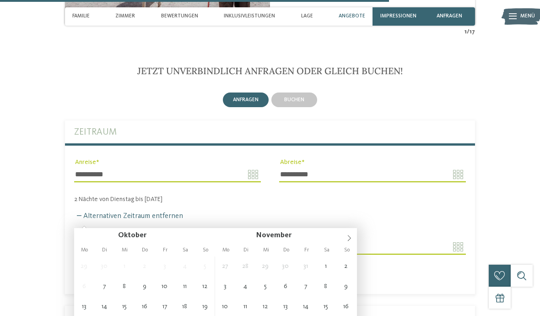
type input "**********"
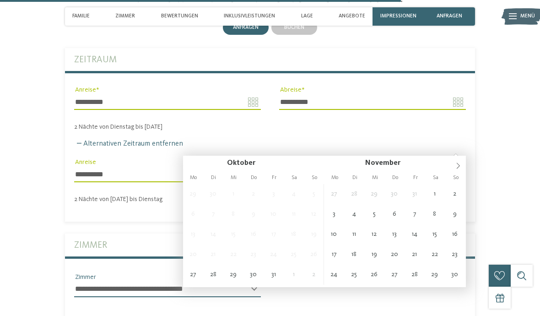
scroll to position [2378, 0]
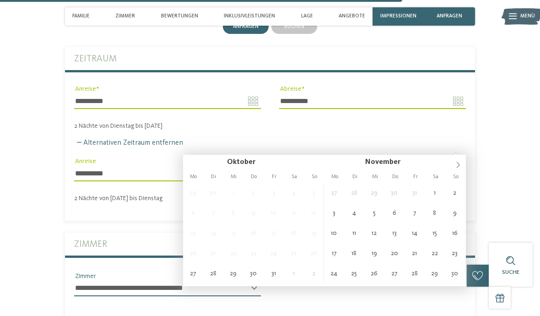
type input "**********"
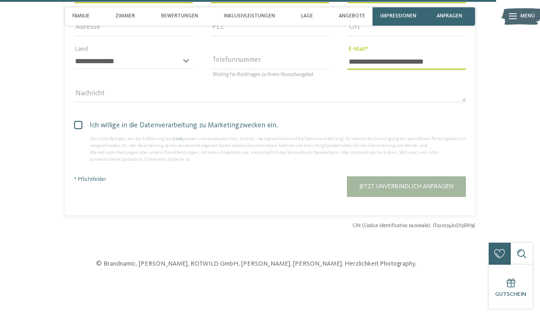
scroll to position [2914, 0]
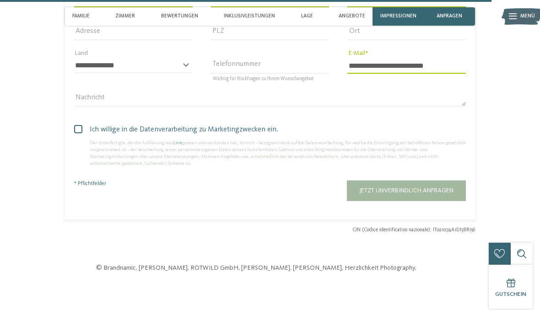
click at [431, 187] on span "Jetzt unverbindlich anfragen" at bounding box center [406, 190] width 94 height 6
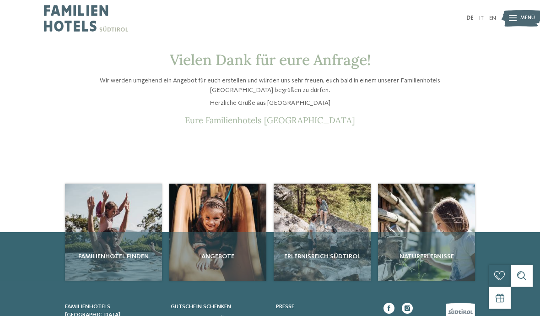
click at [134, 232] on div "Familienhotel finden" at bounding box center [113, 256] width 97 height 48
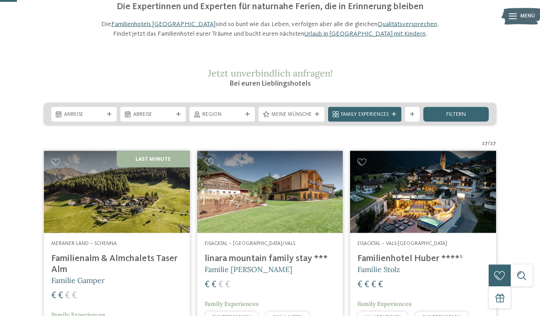
scroll to position [24, 0]
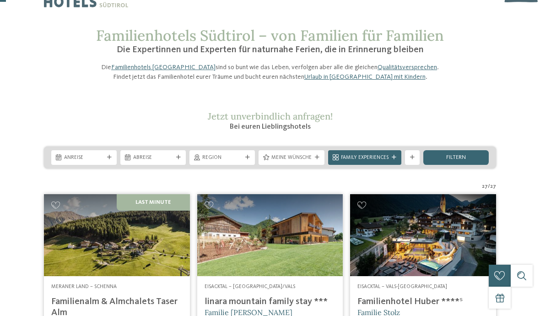
click at [105, 164] on div "Anreise Abreise" at bounding box center [270, 157] width 452 height 22
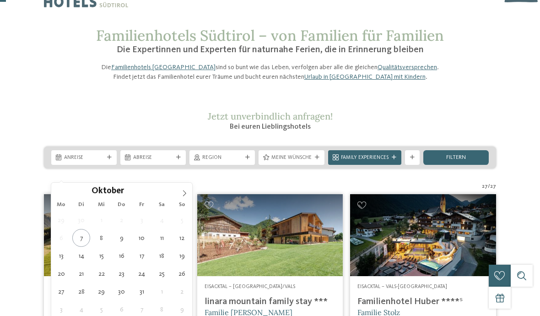
type div "[DATE]"
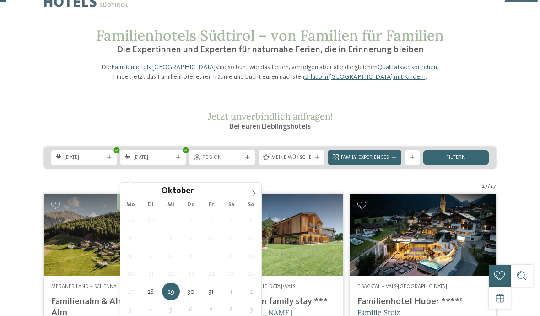
type div "[DATE]"
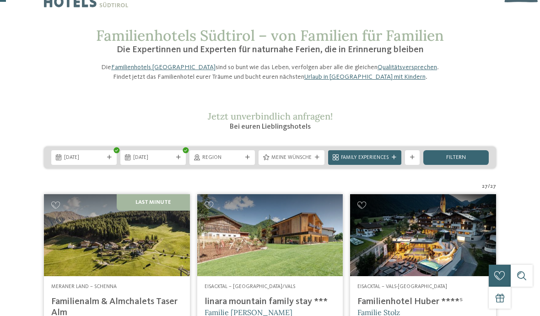
click at [472, 165] on div "filtern" at bounding box center [455, 157] width 65 height 15
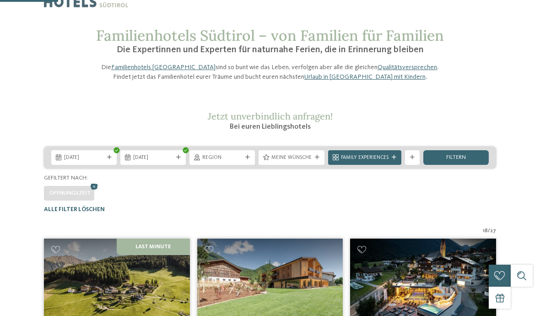
scroll to position [225, 0]
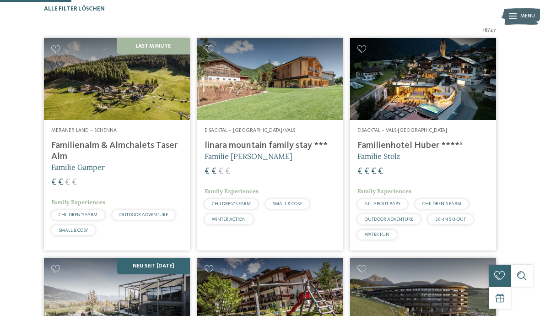
click at [145, 120] on img at bounding box center [117, 79] width 146 height 82
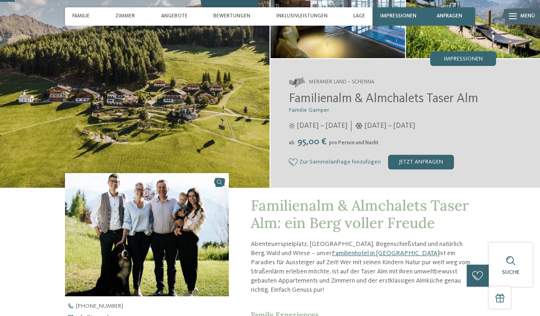
scroll to position [79, 0]
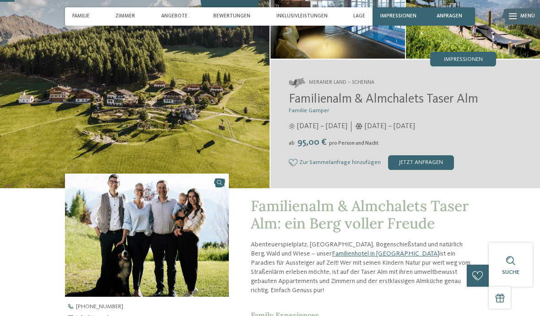
click at [308, 140] on span "95,00 €" at bounding box center [311, 142] width 32 height 9
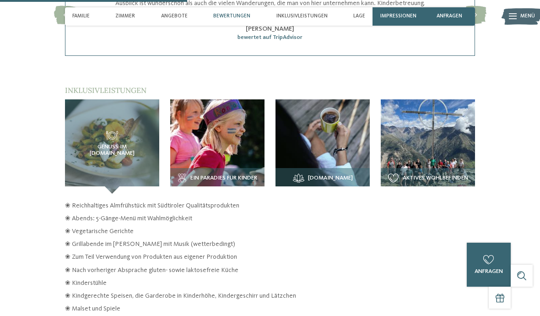
scroll to position [1008, 0]
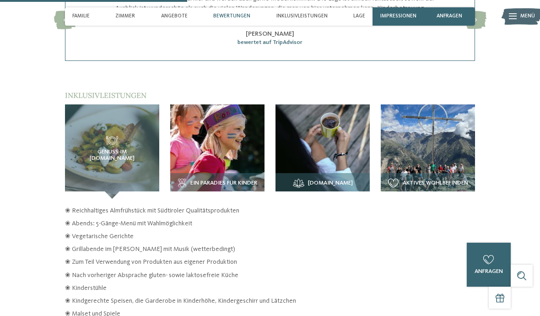
click at [337, 135] on img at bounding box center [322, 151] width 94 height 94
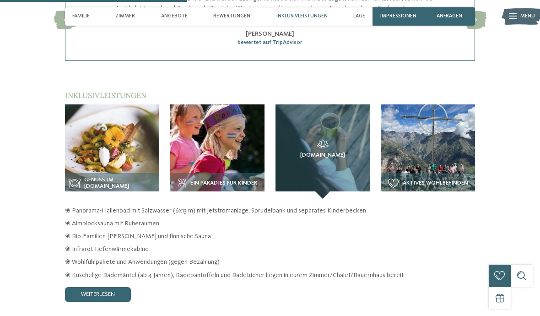
click at [107, 287] on link "weiterlesen" at bounding box center [98, 294] width 66 height 15
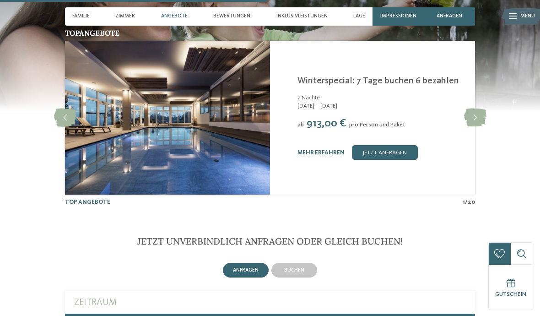
scroll to position [1404, 0]
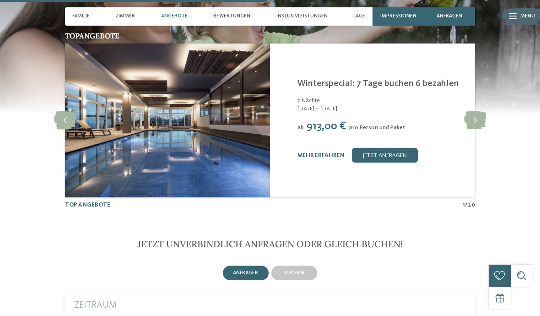
click at [248, 265] on div "anfragen" at bounding box center [246, 272] width 46 height 15
click at [256, 265] on div "anfragen" at bounding box center [246, 272] width 46 height 15
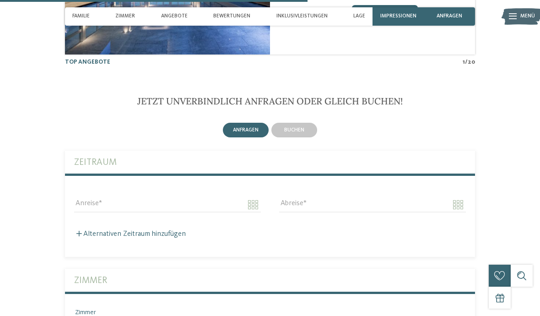
scroll to position [1615, 0]
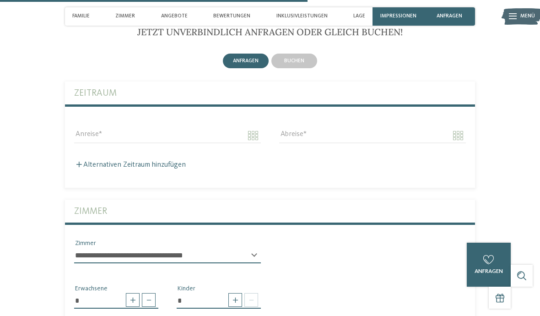
click at [301, 54] on div "buchen" at bounding box center [294, 61] width 46 height 15
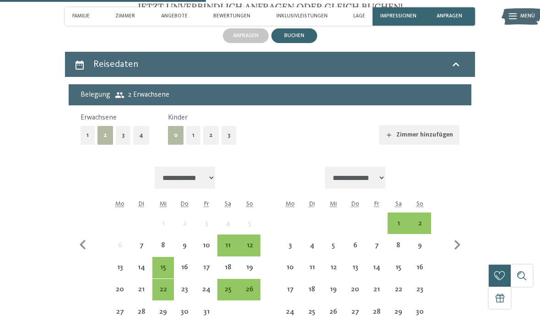
scroll to position [1640, 0]
click at [206, 126] on button "2" at bounding box center [211, 135] width 16 height 19
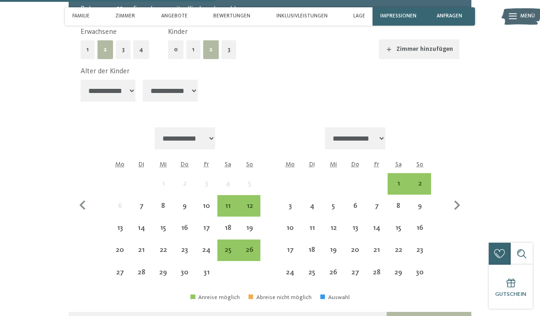
scroll to position [1727, 0]
click at [461, 195] on icon "button" at bounding box center [456, 204] width 19 height 19
select select "**********"
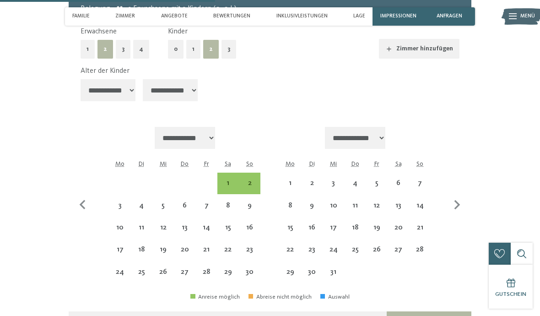
select select "**********"
click at [88, 195] on icon "button" at bounding box center [82, 204] width 19 height 19
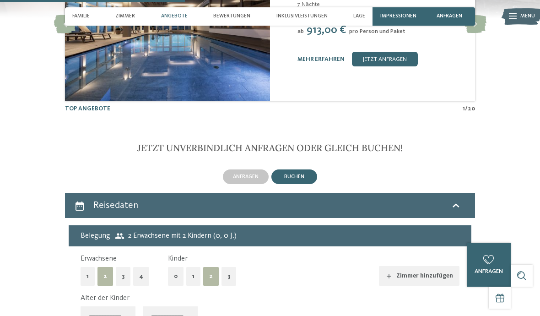
scroll to position [1498, 0]
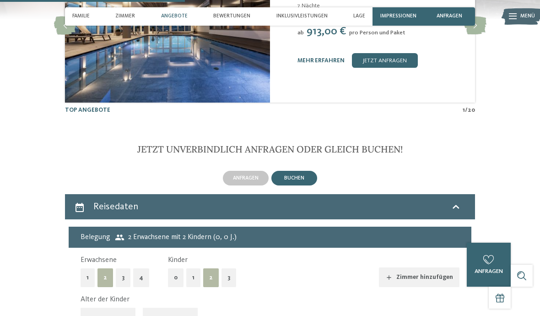
click at [233, 171] on div "anfragen" at bounding box center [246, 178] width 46 height 15
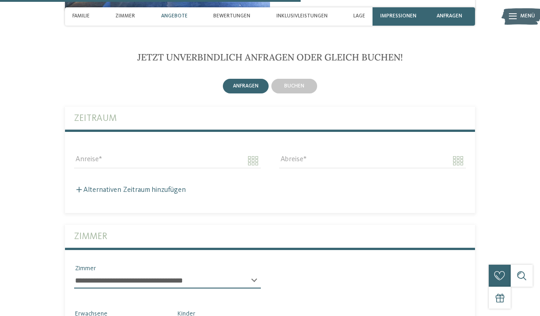
scroll to position [1599, 0]
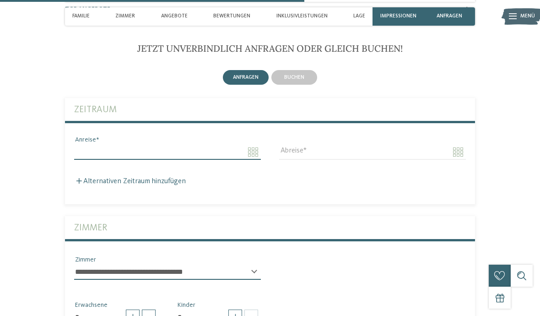
click at [236, 144] on input "Anreise" at bounding box center [167, 152] width 187 height 16
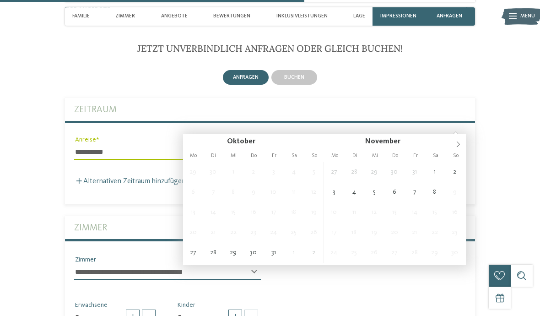
click at [196, 126] on body "Kleinen Moment noch – die Webseite wird geladen … DE IT" at bounding box center [270, 36] width 540 height 3271
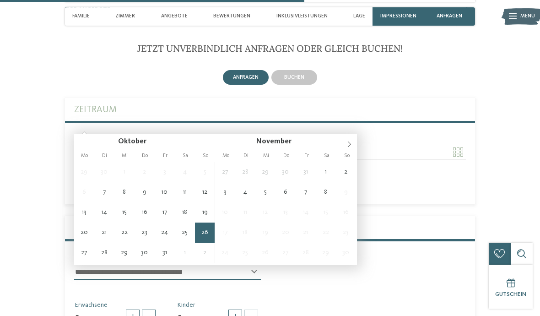
type input "**********"
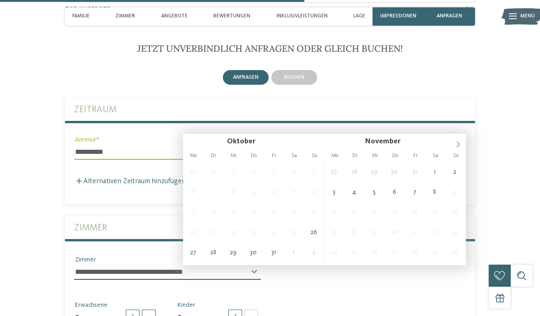
click at [338, 144] on input "Abreise" at bounding box center [372, 152] width 187 height 16
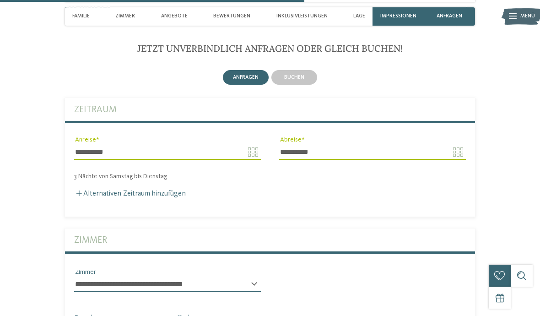
click at [346, 132] on body "Kleinen Moment noch – die Webseite wird geladen … DE IT" at bounding box center [270, 42] width 540 height 3283
click at [323, 127] on body "Kleinen Moment noch – die Webseite wird geladen … DE IT" at bounding box center [270, 42] width 540 height 3283
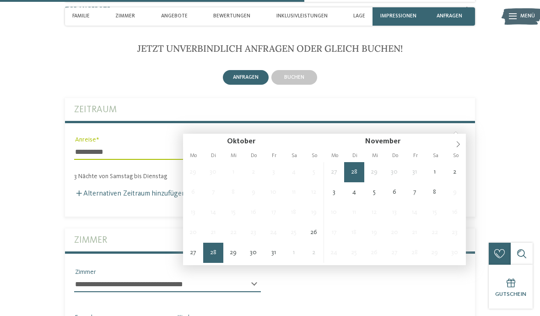
type input "**********"
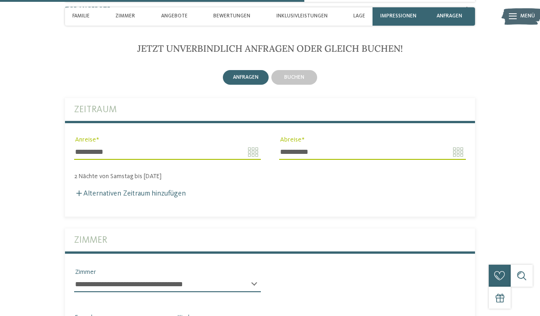
click at [157, 190] on label "Alternativen Zeitraum hinzufügen" at bounding box center [130, 193] width 112 height 7
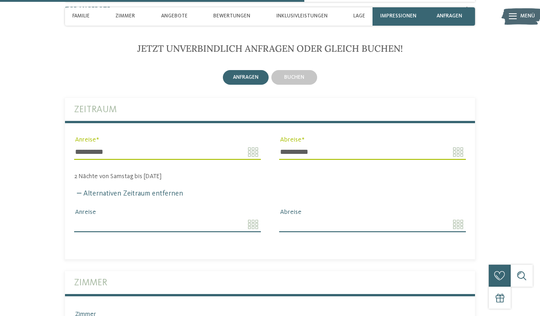
click at [230, 216] on input "Anreise" at bounding box center [167, 224] width 187 height 16
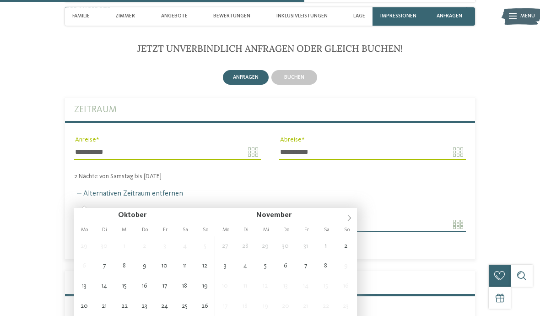
type input "**********"
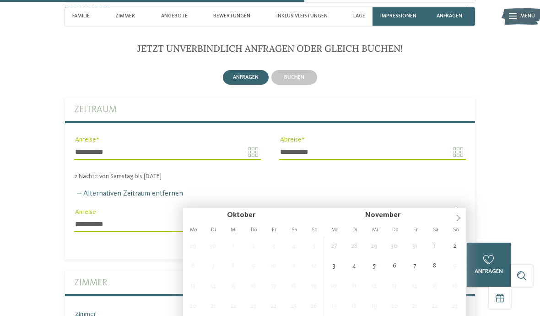
click at [346, 216] on input "Abreise" at bounding box center [372, 224] width 187 height 16
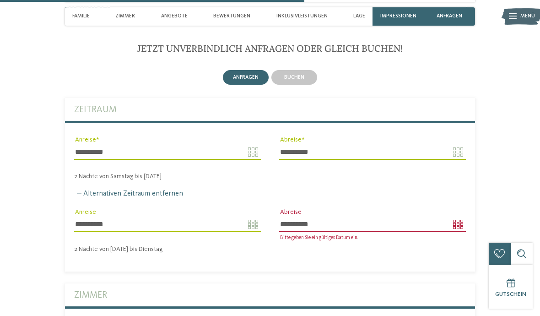
click at [418, 216] on input "**********" at bounding box center [372, 224] width 187 height 16
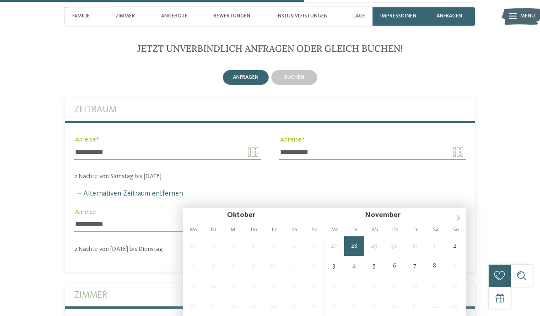
click at [391, 216] on input "**********" at bounding box center [372, 224] width 187 height 16
type input "**********"
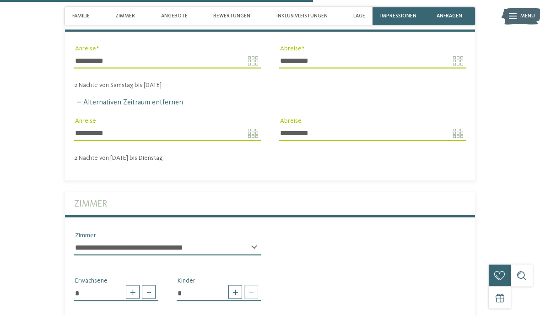
scroll to position [1691, 0]
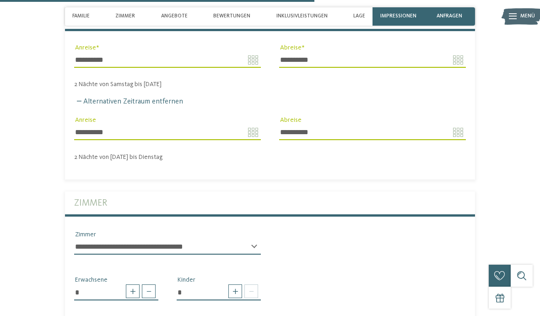
click at [237, 284] on span at bounding box center [235, 291] width 14 height 14
type input "*"
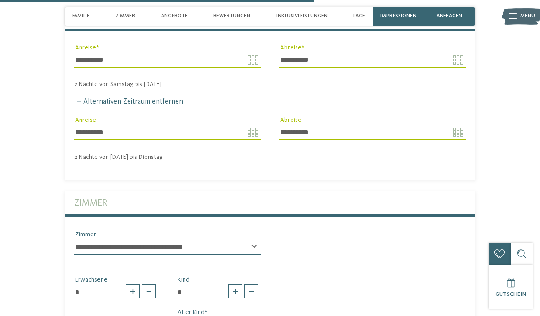
select select "*"
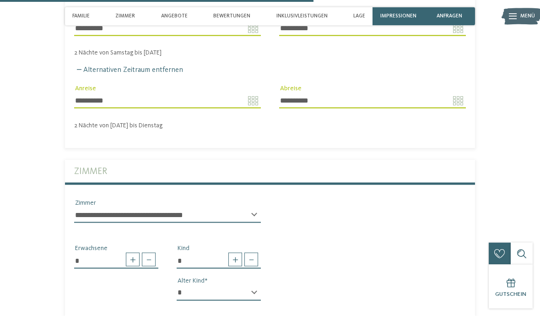
scroll to position [1778, 0]
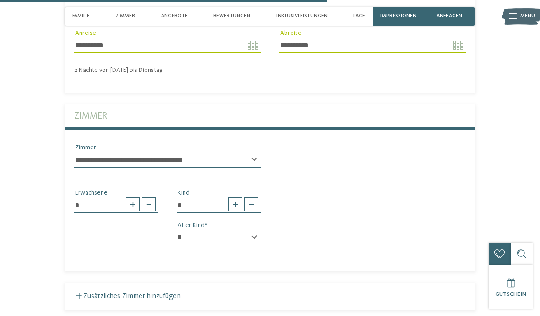
click at [230, 197] on span at bounding box center [235, 204] width 14 height 14
type input "*"
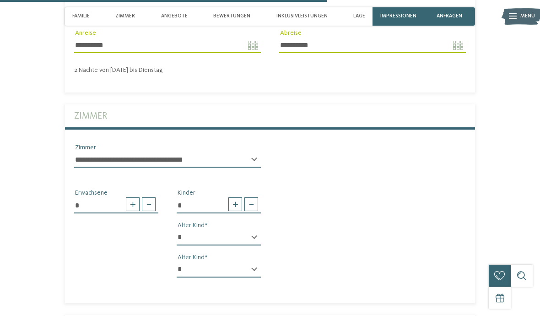
click at [253, 262] on select "* * * * * * * * * * * ** ** ** ** ** ** ** **" at bounding box center [219, 270] width 84 height 16
select select "*"
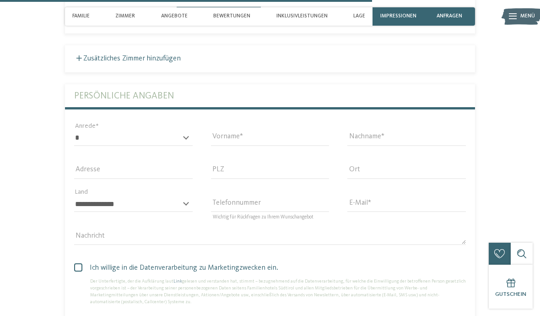
scroll to position [2048, 0]
click at [167, 130] on select "* **** **** ******* ******" at bounding box center [133, 138] width 118 height 16
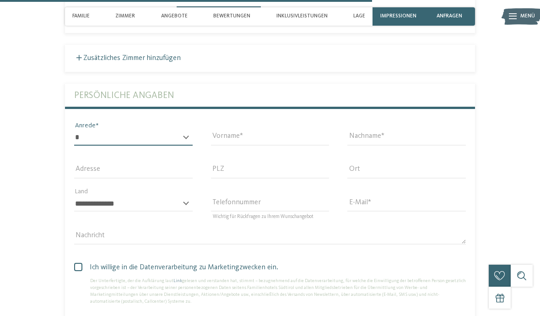
select select "*"
click at [329, 130] on input "Vorname" at bounding box center [270, 138] width 118 height 16
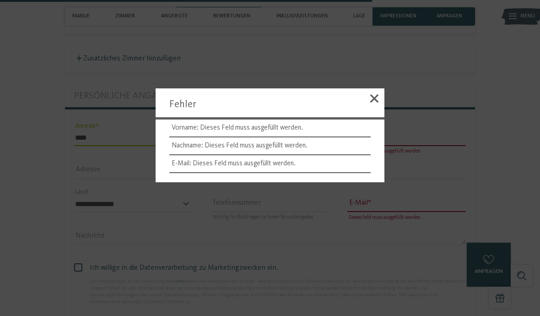
click at [372, 112] on div at bounding box center [374, 99] width 20 height 23
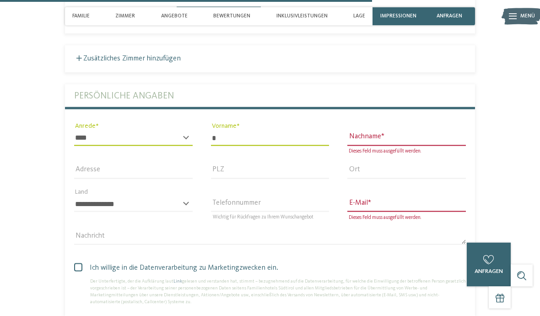
click at [284, 130] on input "*" at bounding box center [270, 138] width 118 height 16
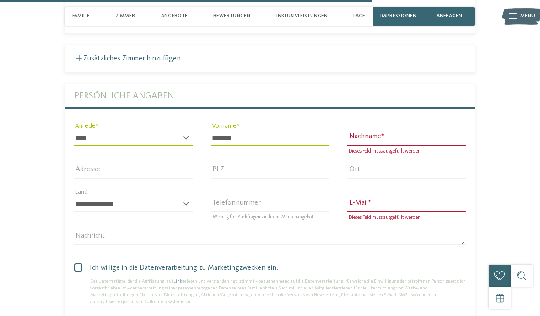
type input "*******"
click at [411, 130] on input "Nachname" at bounding box center [406, 138] width 118 height 16
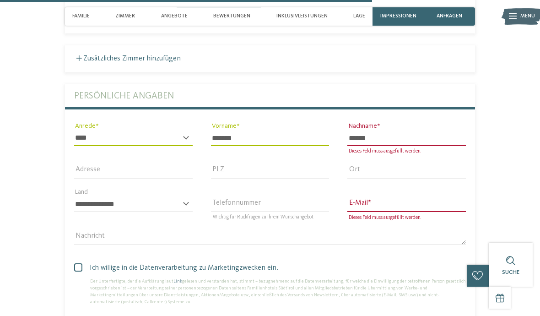
type input "******"
click at [414, 196] on input "E-Mail" at bounding box center [406, 204] width 118 height 16
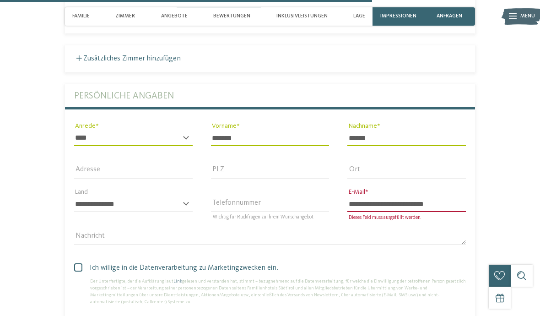
type input "**********"
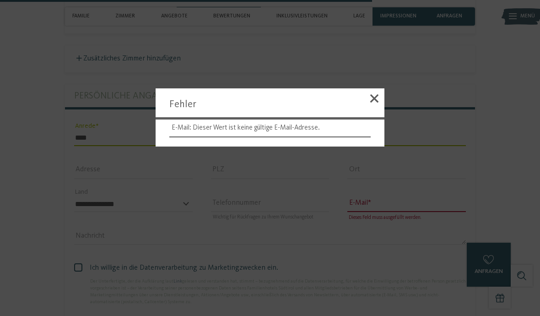
click at [378, 108] on div at bounding box center [374, 99] width 20 height 23
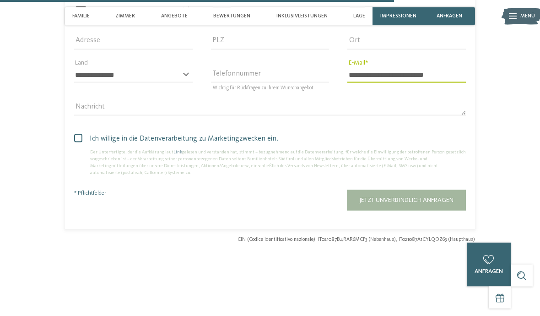
scroll to position [2176, 0]
click at [262, 134] on span "Ich willige in die Datenverarbeitung zu Marketingzwecken ein." at bounding box center [273, 139] width 385 height 11
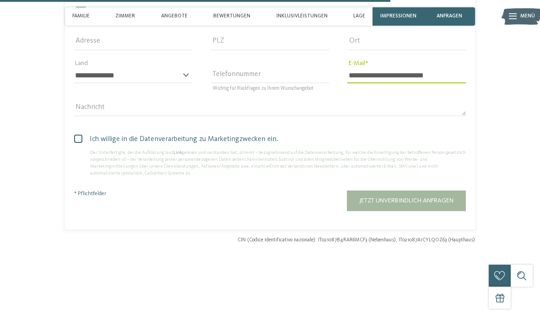
click at [446, 190] on button "Jetzt unverbindlich anfragen" at bounding box center [406, 200] width 119 height 21
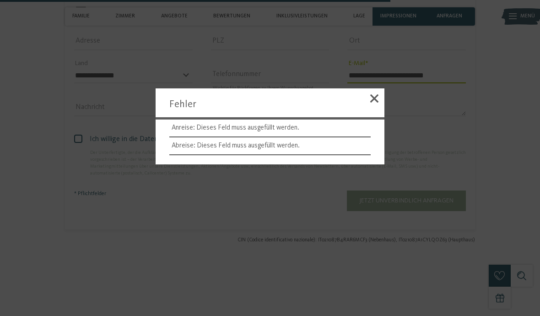
click at [367, 105] on div at bounding box center [374, 99] width 20 height 23
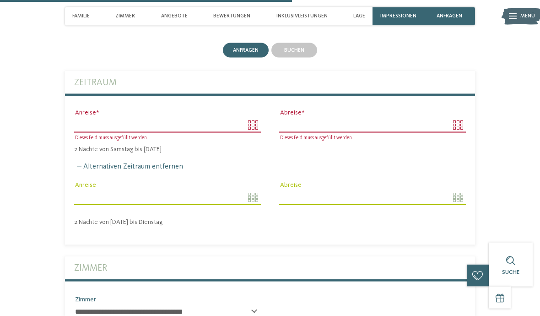
click at [241, 117] on input "Anreise" at bounding box center [167, 125] width 187 height 16
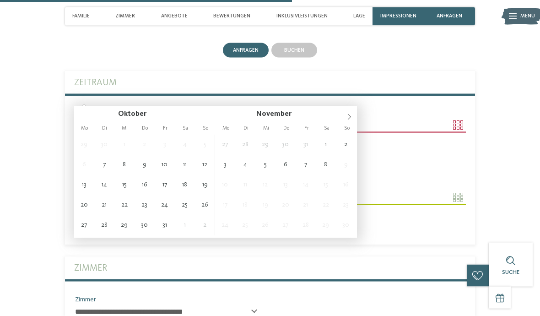
scroll to position [1626, 0]
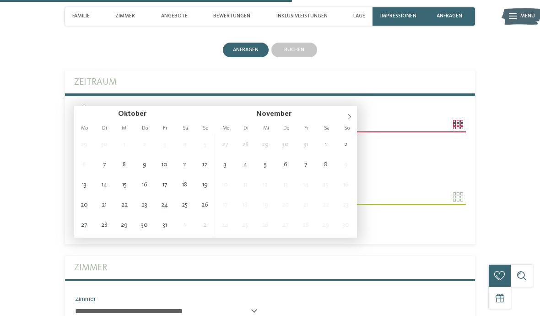
type input "**********"
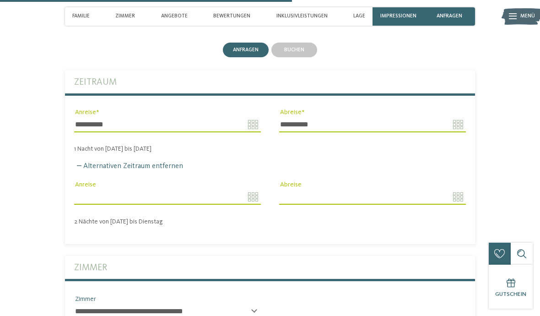
click at [229, 189] on input "Anreise" at bounding box center [167, 197] width 187 height 16
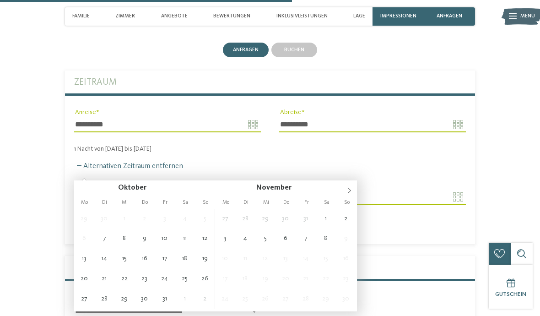
click at [345, 103] on body "Kleinen Moment noch – die Webseite wird geladen … DE IT" at bounding box center [270, 75] width 540 height 3402
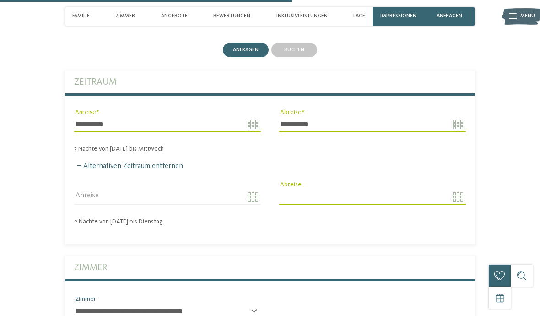
click at [329, 105] on body "Kleinen Moment noch – die Webseite wird geladen … DE IT" at bounding box center [270, 75] width 540 height 3402
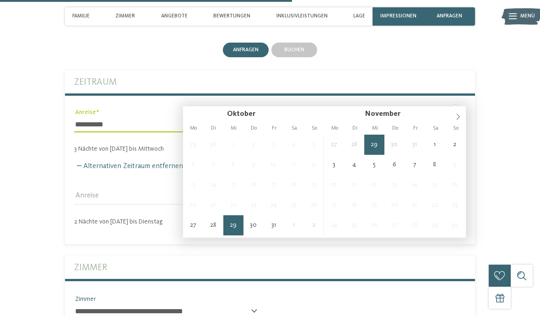
type input "**********"
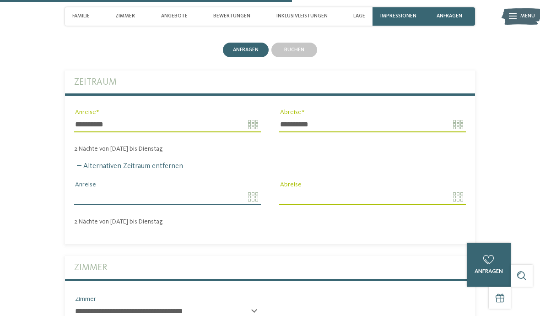
click at [227, 189] on input "Anreise" at bounding box center [167, 197] width 187 height 16
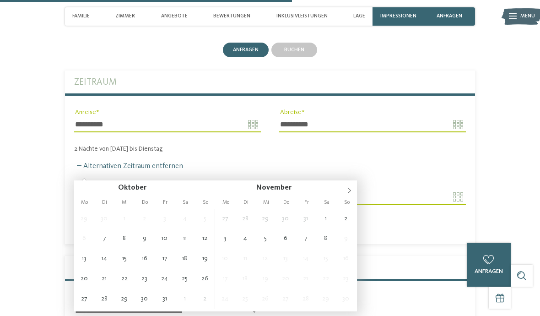
type input "**********"
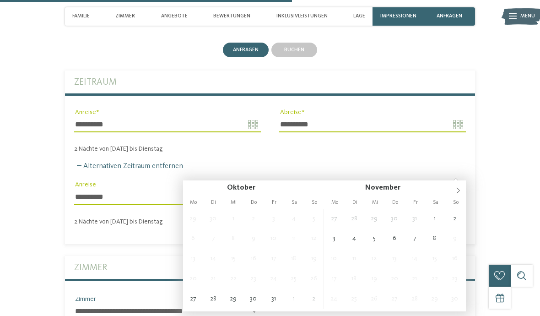
type input "**********"
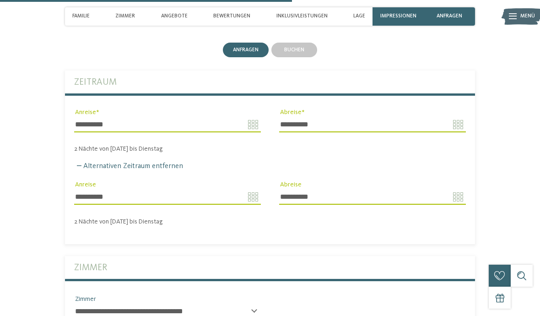
click at [338, 189] on input "**********" at bounding box center [372, 197] width 187 height 16
click at [406, 162] on div "Alternativen Zeitraum entfernen" at bounding box center [270, 166] width 392 height 9
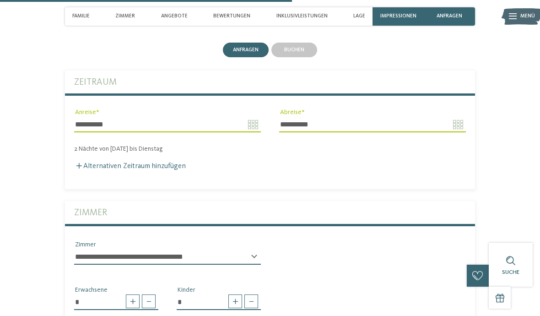
click at [170, 162] on label "Alternativen Zeitraum hinzufügen" at bounding box center [130, 165] width 112 height 7
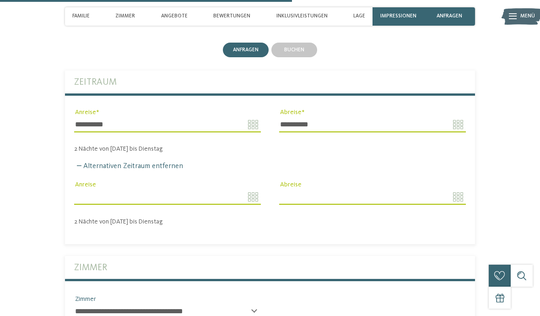
click at [209, 172] on body "Kleinen Moment noch – die Webseite wird geladen … DE IT" at bounding box center [270, 75] width 540 height 3402
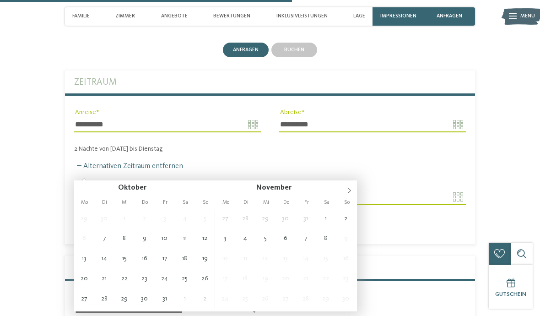
click at [221, 117] on input "**********" at bounding box center [167, 125] width 187 height 16
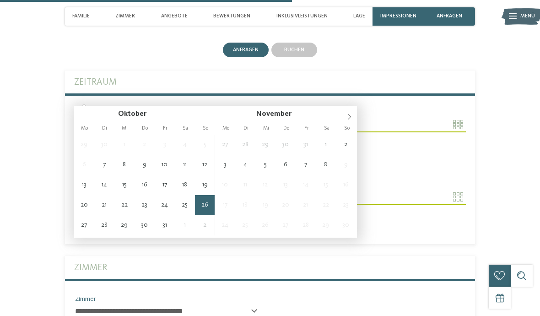
type input "**********"
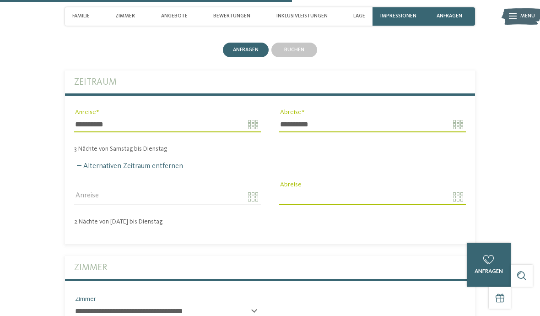
click at [316, 99] on body "Kleinen Moment noch – die Webseite wird geladen … DE IT" at bounding box center [270, 75] width 540 height 3402
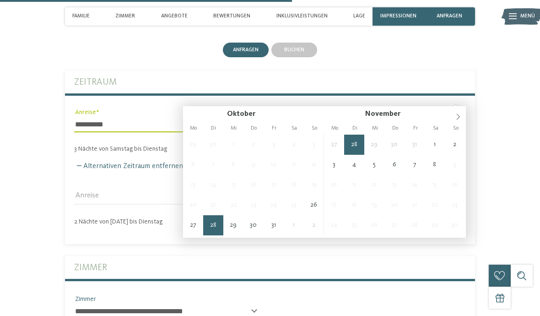
type input "**********"
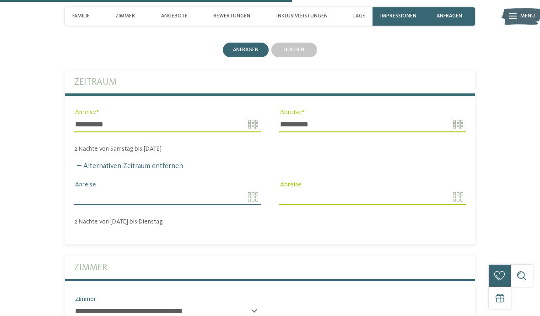
click at [217, 189] on input "Anreise" at bounding box center [167, 197] width 187 height 16
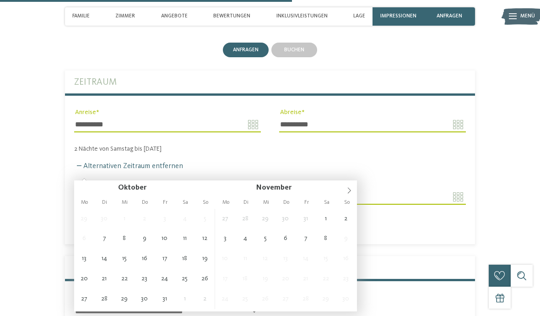
type input "**********"
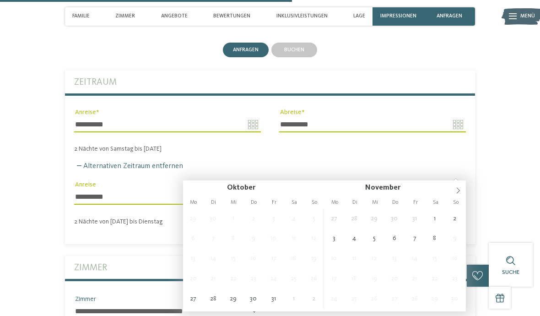
type input "**********"
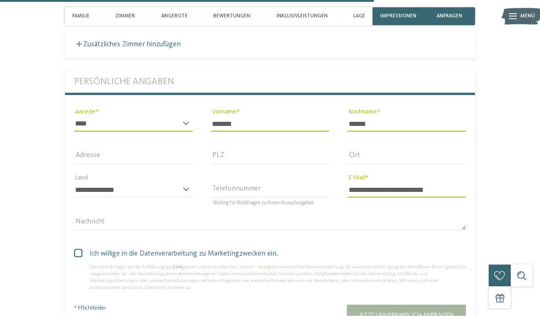
scroll to position [2062, 0]
click at [434, 311] on span "Jetzt unverbindlich anfragen" at bounding box center [406, 314] width 94 height 6
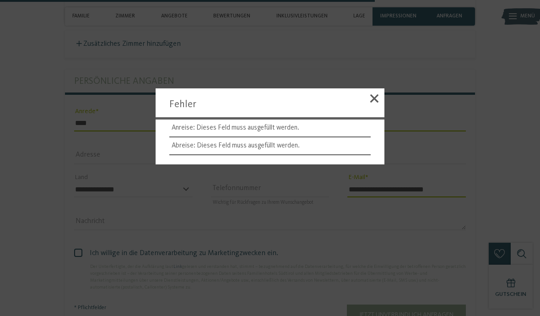
click at [365, 112] on div at bounding box center [374, 99] width 20 height 23
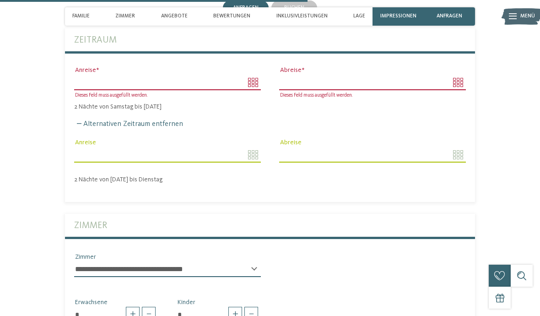
scroll to position [1671, 0]
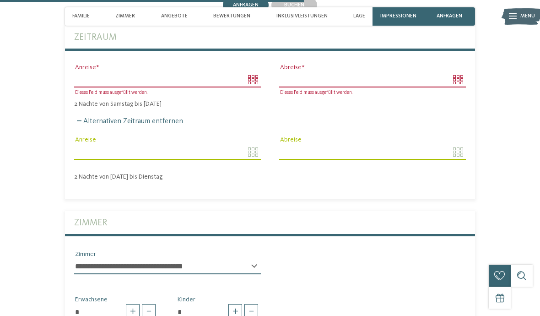
click at [223, 72] on input "Anreise" at bounding box center [167, 80] width 187 height 16
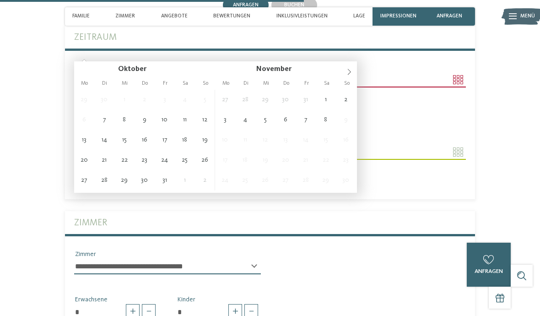
type input "**********"
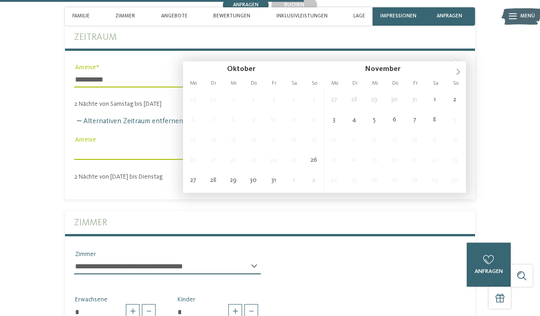
type input "**********"
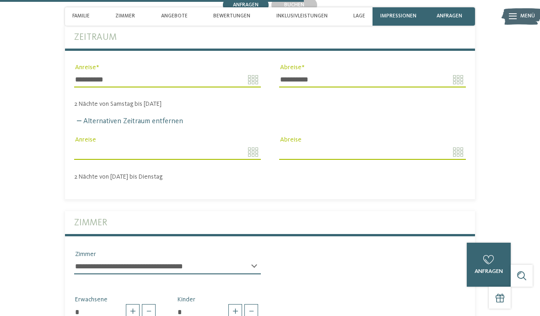
click at [185, 133] on body "Kleinen Moment noch – die Webseite wird geladen … DE IT" at bounding box center [270, 30] width 540 height 3402
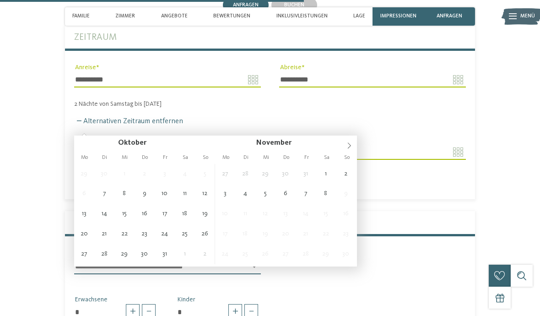
type input "**********"
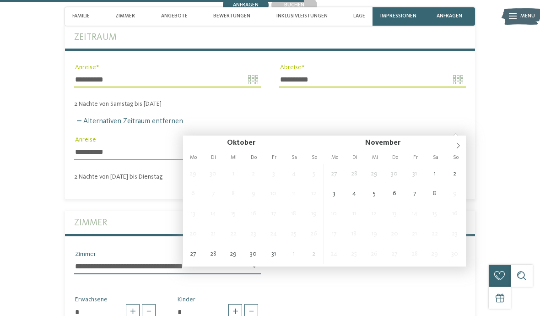
type input "**********"
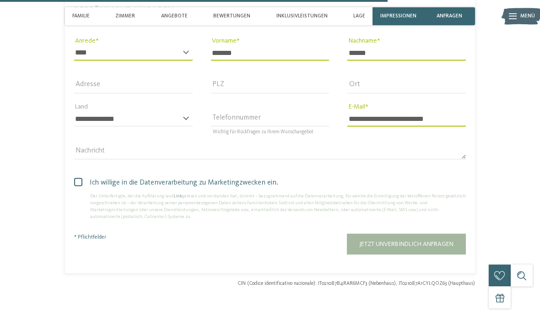
scroll to position [2133, 0]
click at [429, 240] on span "Jetzt unverbindlich anfragen" at bounding box center [406, 243] width 94 height 6
